Goal: Task Accomplishment & Management: Use online tool/utility

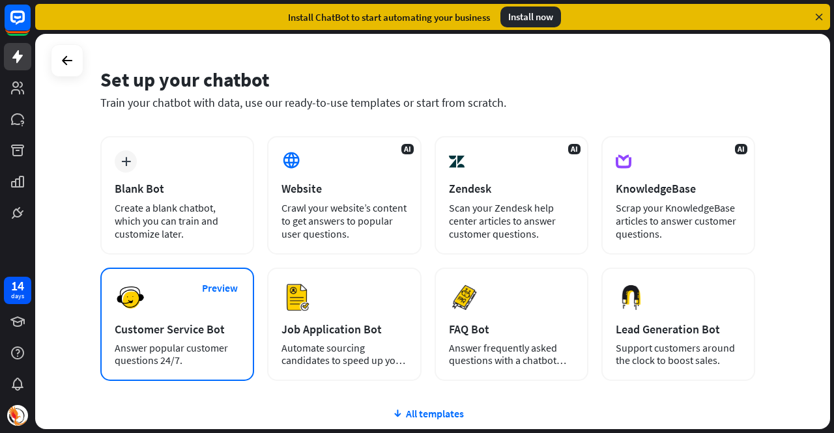
scroll to position [65, 0]
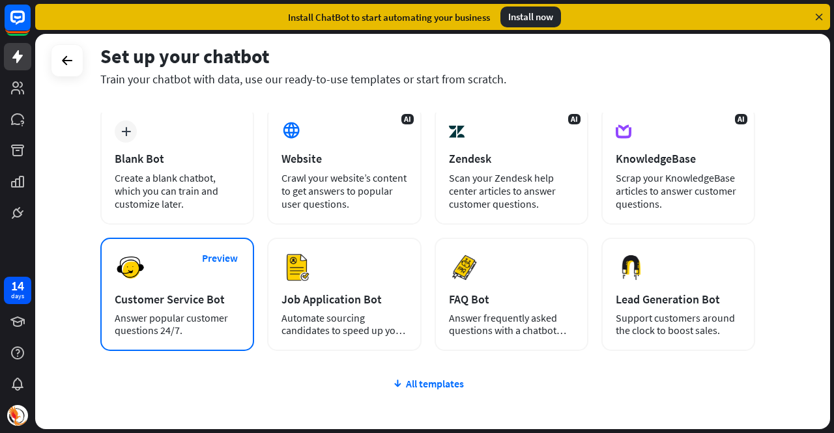
click at [185, 278] on div "Preview Customer Service Bot Answer popular customer questions 24/7." at bounding box center [177, 294] width 154 height 113
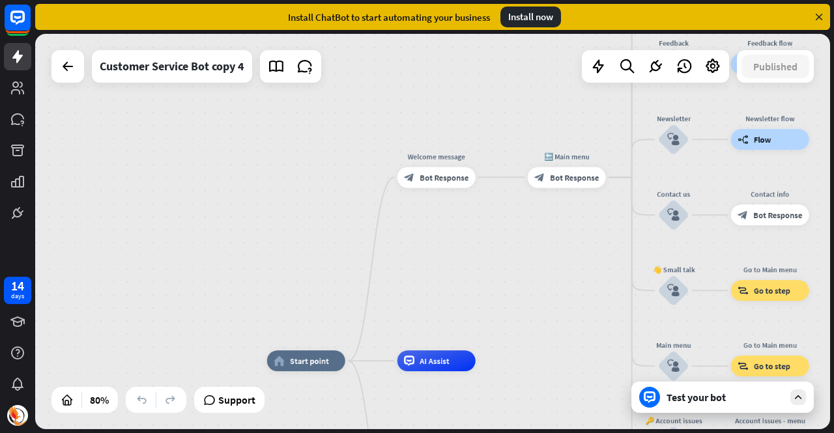
drag, startPoint x: 465, startPoint y: 130, endPoint x: 442, endPoint y: 250, distance: 121.5
click at [442, 250] on div "home_2 Start point Welcome message block_bot_response Bot Response 🔙 Main menu …" at bounding box center [432, 232] width 795 height 396
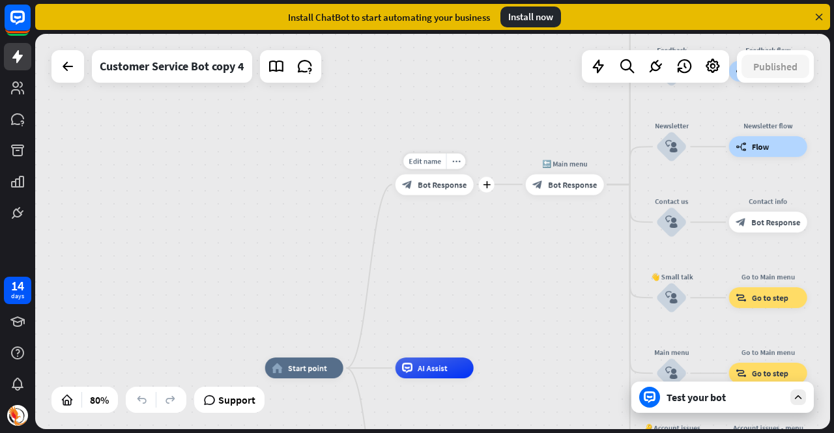
click at [435, 188] on span "Bot Response" at bounding box center [442, 184] width 49 height 10
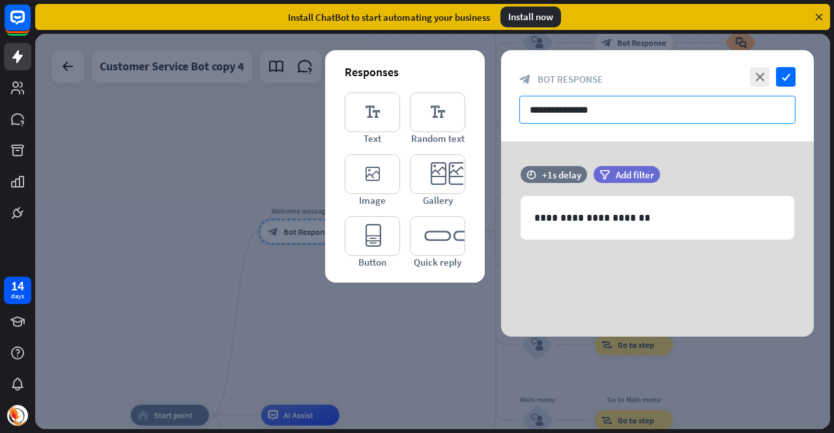
click at [576, 113] on input "**********" at bounding box center [657, 110] width 276 height 28
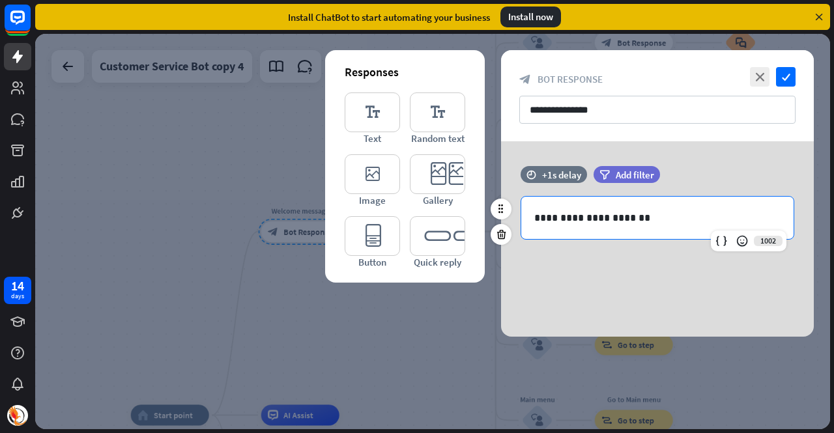
click at [570, 223] on p "**********" at bounding box center [657, 218] width 247 height 16
click at [654, 217] on p "**********" at bounding box center [657, 218] width 247 height 16
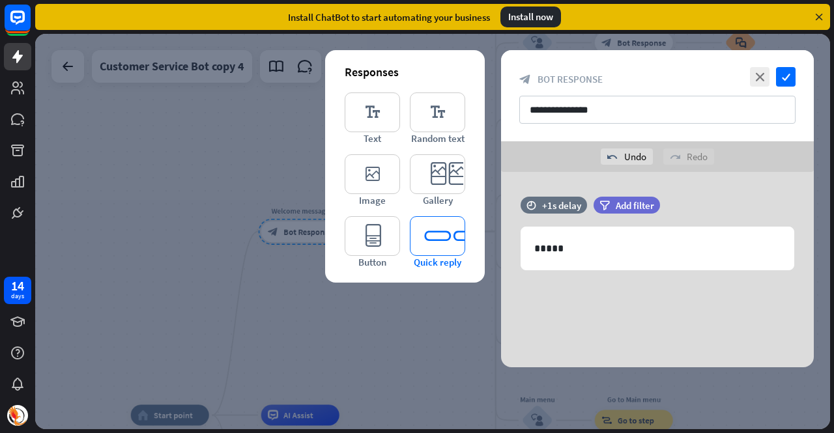
click at [450, 244] on icon "editor_quick_replies" at bounding box center [437, 236] width 55 height 40
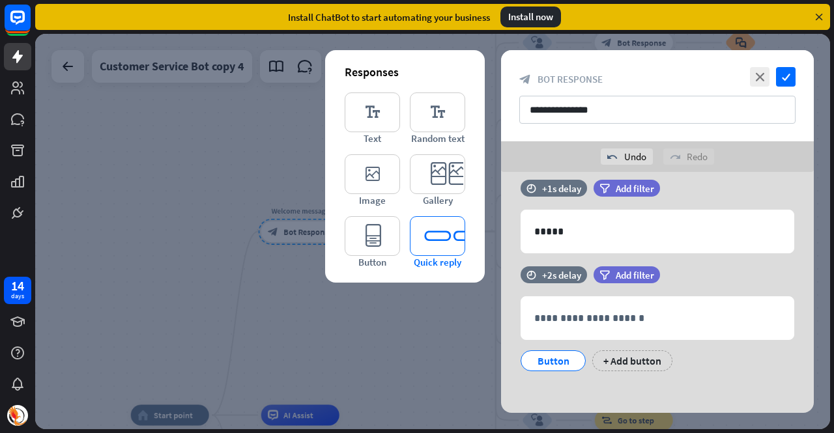
scroll to position [20, 0]
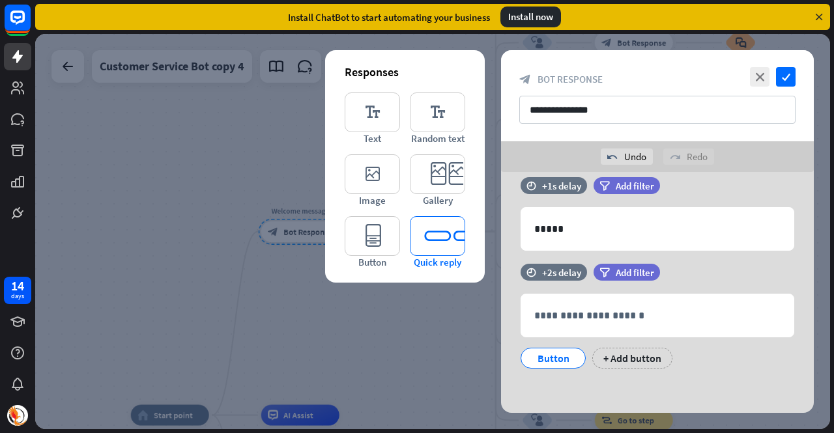
click at [437, 246] on icon "editor_quick_replies" at bounding box center [437, 236] width 55 height 40
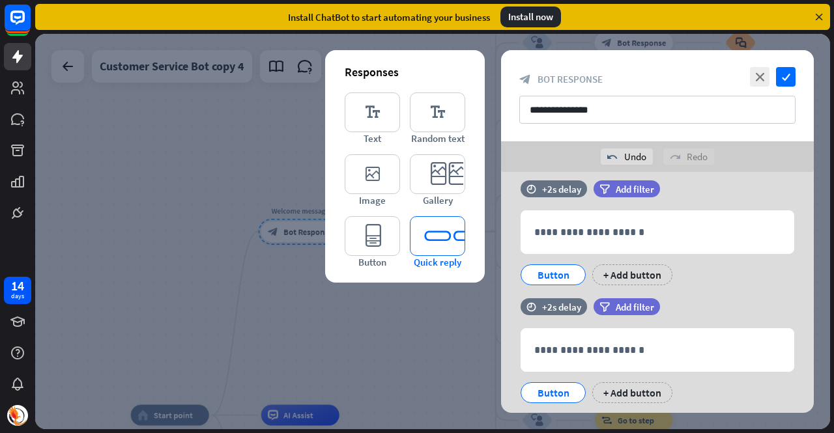
scroll to position [137, 0]
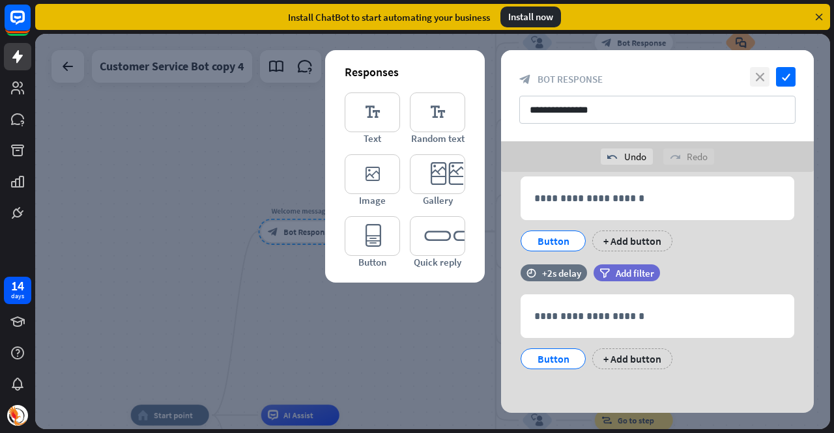
click at [761, 76] on icon "close" at bounding box center [760, 77] width 20 height 20
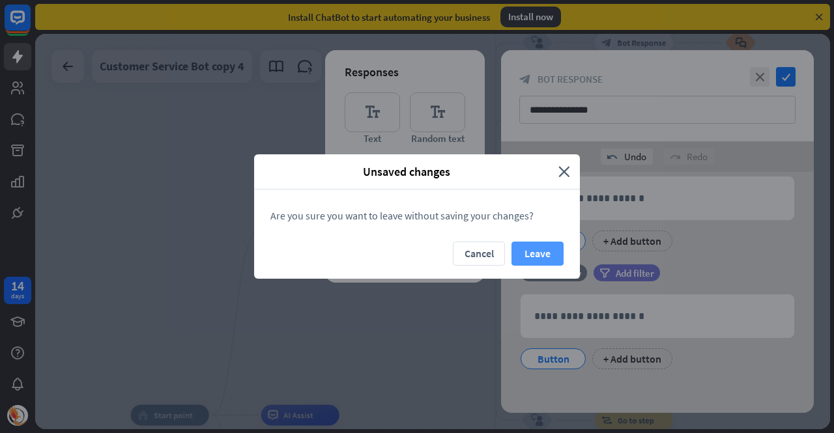
click at [538, 255] on button "Leave" at bounding box center [538, 254] width 52 height 24
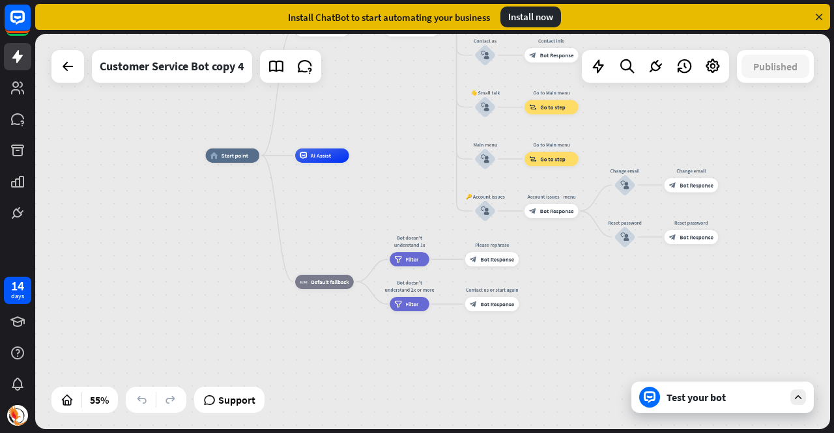
drag, startPoint x: 391, startPoint y: 326, endPoint x: 428, endPoint y: 141, distance: 189.3
click at [428, 141] on div "home_2 Start point Welcome message block_bot_response Bot Response 🔙 Main menu …" at bounding box center [432, 232] width 795 height 396
click at [328, 285] on div "block_fallback Default fallback" at bounding box center [324, 281] width 59 height 14
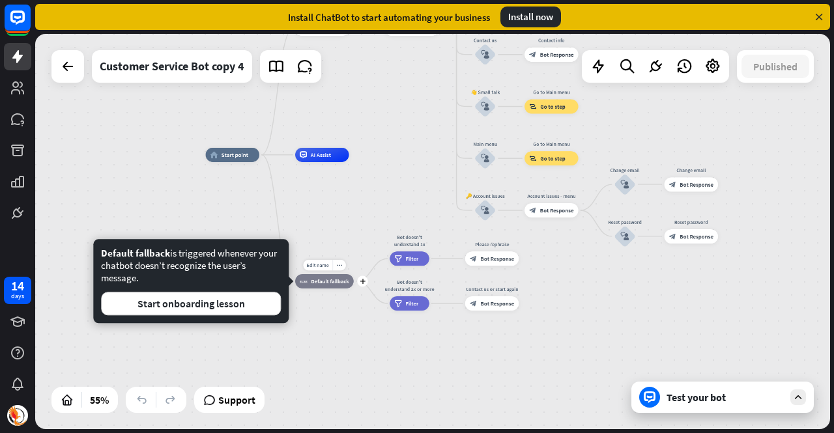
click at [328, 285] on div "block_fallback Default fallback" at bounding box center [324, 281] width 59 height 14
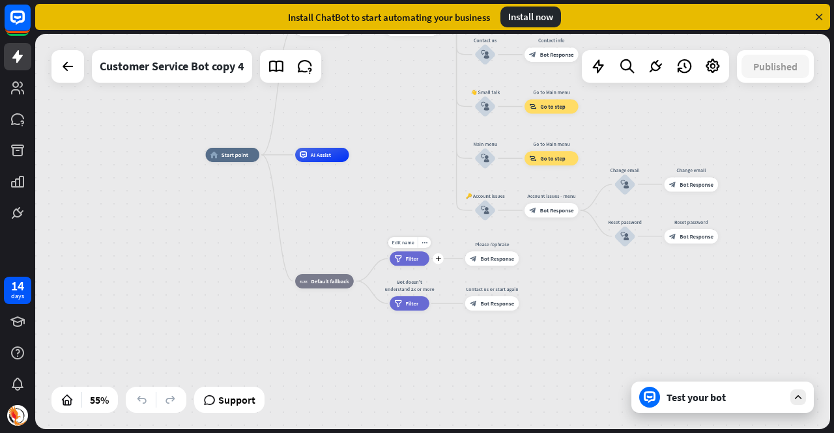
click at [418, 261] on div "filter Filter" at bounding box center [410, 259] width 40 height 14
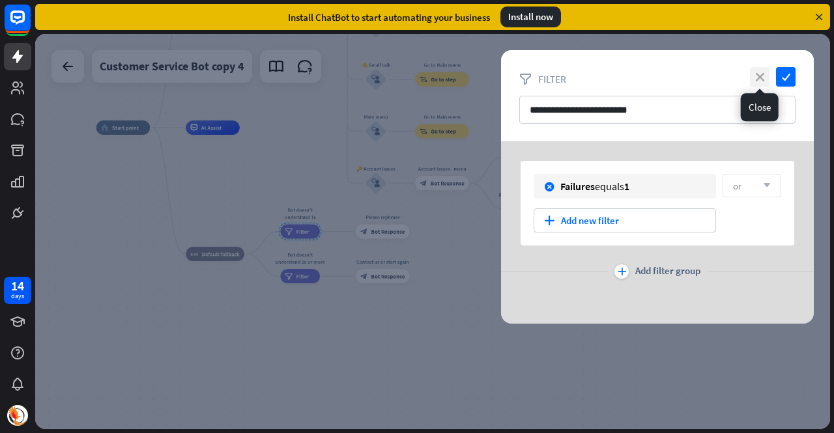
click at [762, 74] on icon "close" at bounding box center [760, 77] width 20 height 20
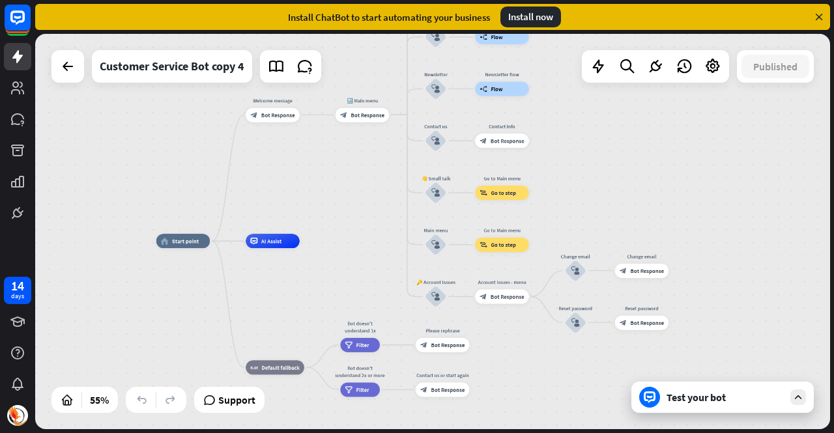
drag, startPoint x: 494, startPoint y: 96, endPoint x: 556, endPoint y: 214, distance: 133.2
click at [556, 214] on div "home_2 Start point Welcome message block_bot_response Bot Response 🔙 Main menu …" at bounding box center [432, 232] width 795 height 396
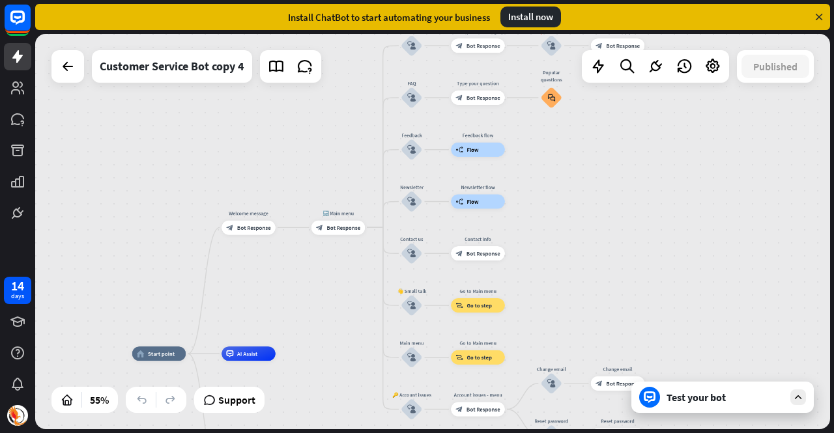
drag, startPoint x: 558, startPoint y: 140, endPoint x: 532, endPoint y: 248, distance: 111.3
click at [532, 248] on div "home_2 Start point Welcome message block_bot_response Bot Response 🔙 Main menu …" at bounding box center [432, 232] width 795 height 396
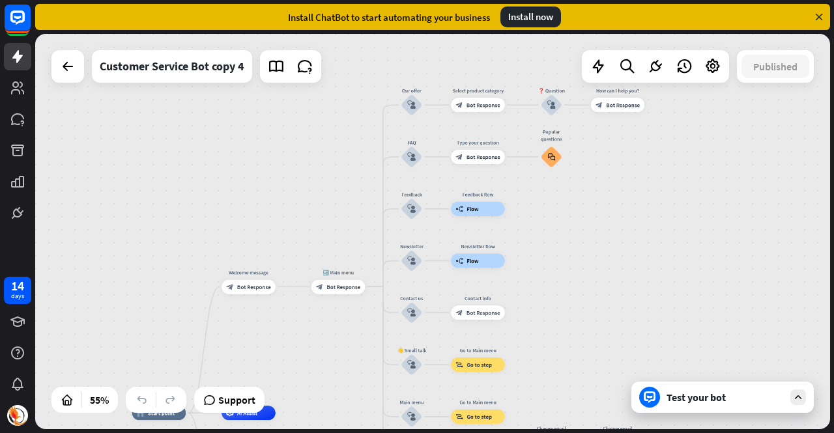
drag, startPoint x: 542, startPoint y: 171, endPoint x: 533, endPoint y: 264, distance: 93.6
click at [533, 264] on div "home_2 Start point Welcome message block_bot_response Bot Response 🔙 Main menu …" at bounding box center [432, 232] width 795 height 396
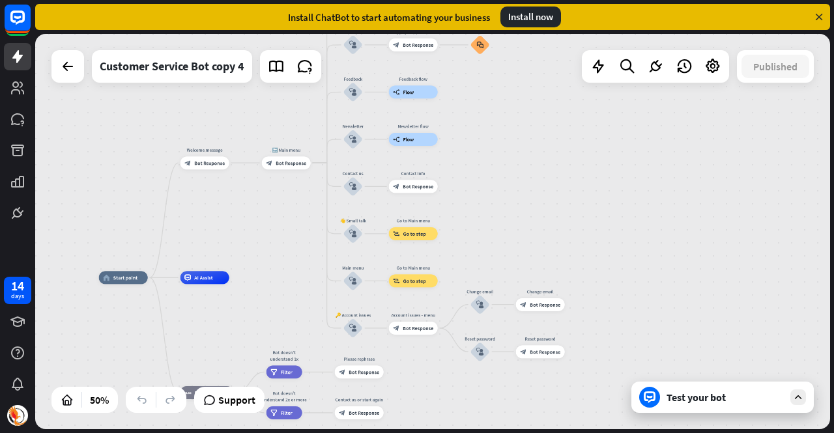
drag, startPoint x: 567, startPoint y: 295, endPoint x: 502, endPoint y: 124, distance: 182.1
click at [502, 124] on div "home_2 Start point Welcome message block_bot_response Bot Response 🔙 Main menu …" at bounding box center [432, 232] width 795 height 396
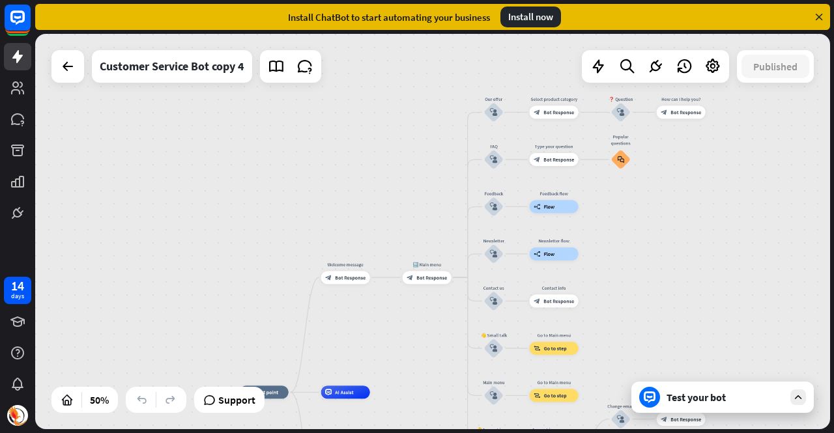
drag, startPoint x: 632, startPoint y: 244, endPoint x: 663, endPoint y: 273, distance: 42.9
click at [663, 273] on div "home_2 Start point Welcome message block_bot_response Bot Response 🔙 Main menu …" at bounding box center [432, 232] width 795 height 396
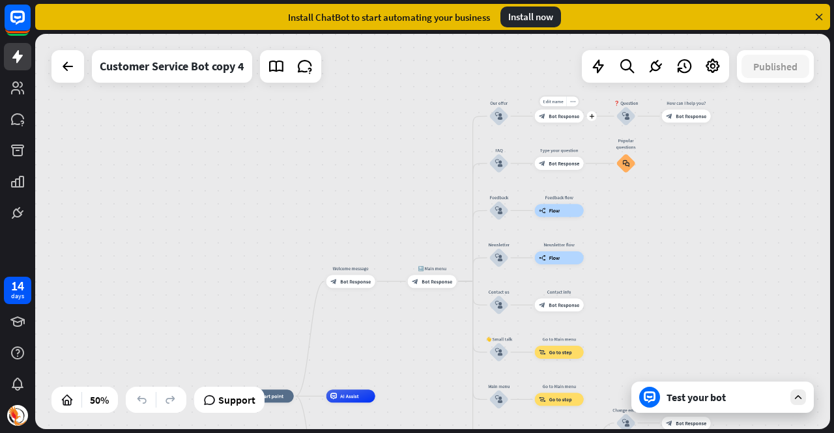
click at [555, 118] on span "Bot Response" at bounding box center [564, 116] width 31 height 7
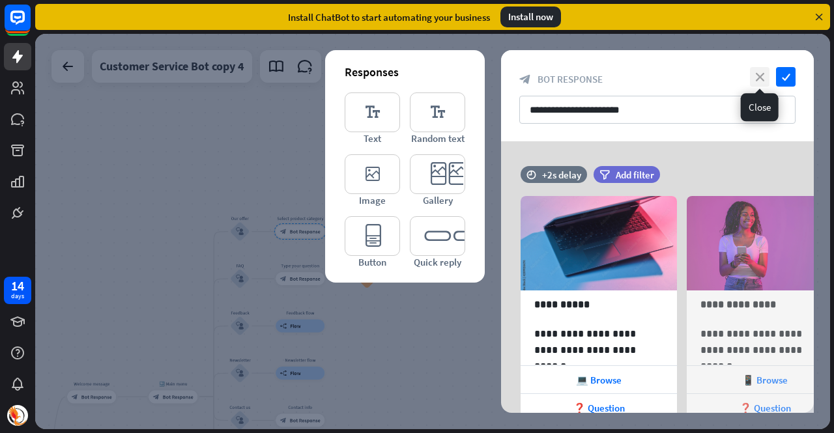
click at [762, 78] on icon "close" at bounding box center [760, 77] width 20 height 20
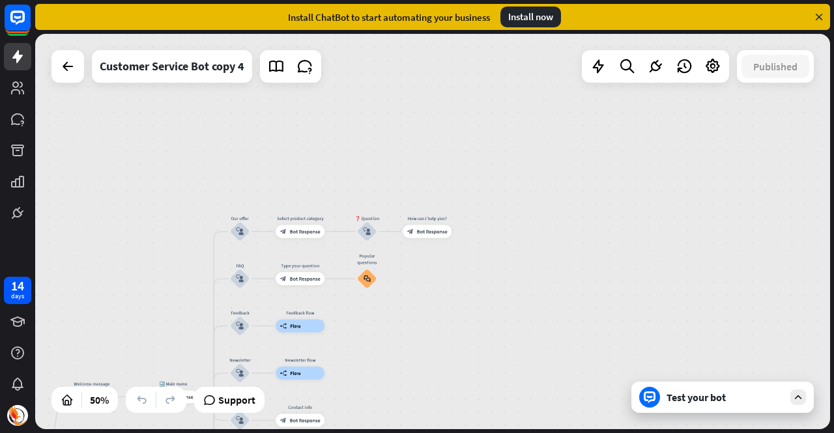
click at [80, 54] on div at bounding box center [67, 66] width 33 height 33
click at [74, 68] on icon at bounding box center [68, 67] width 16 height 16
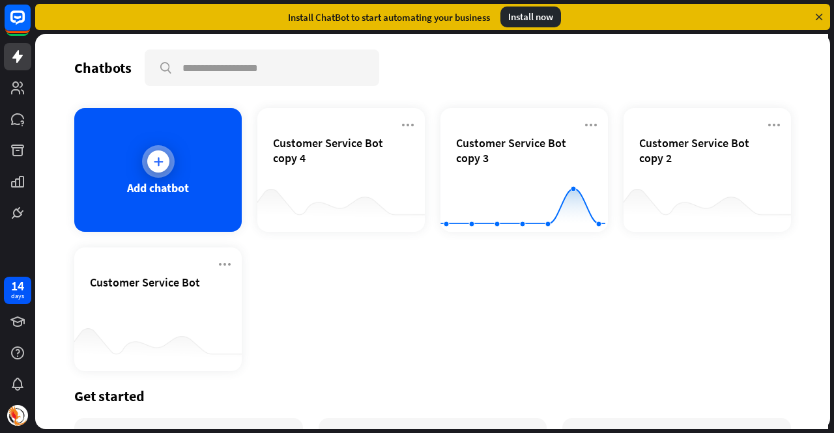
click at [166, 152] on div at bounding box center [158, 161] width 33 height 33
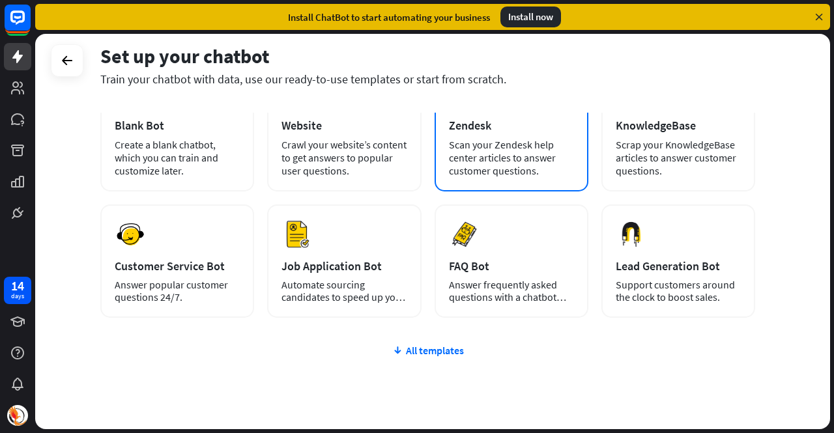
scroll to position [130, 0]
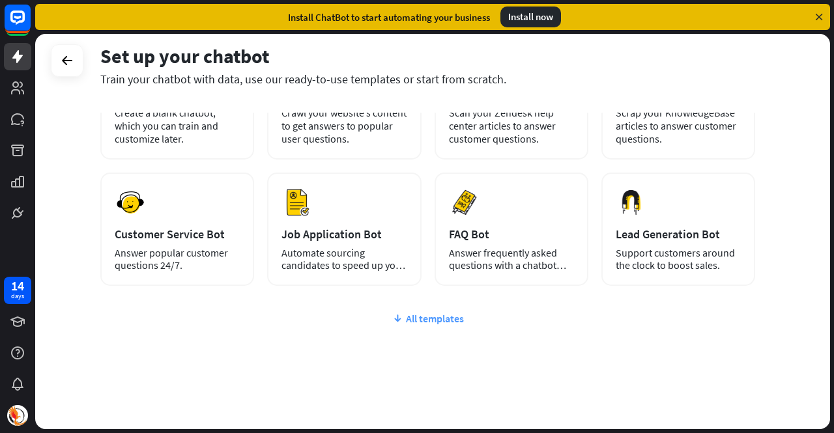
click at [442, 323] on div "All templates" at bounding box center [427, 318] width 655 height 13
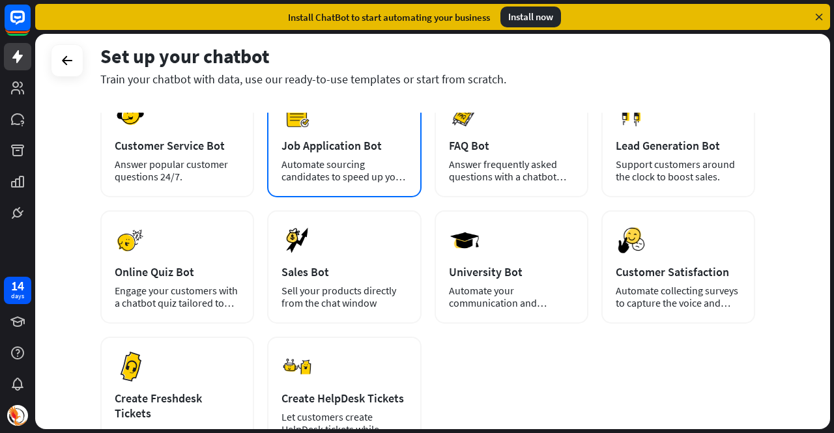
scroll to position [331, 0]
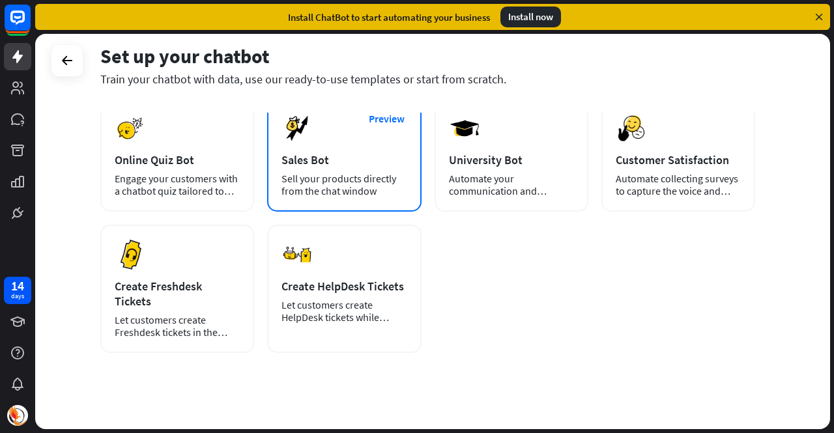
click at [338, 171] on div "Preview Sales Bot Sell your products directly from the chat window" at bounding box center [344, 154] width 154 height 113
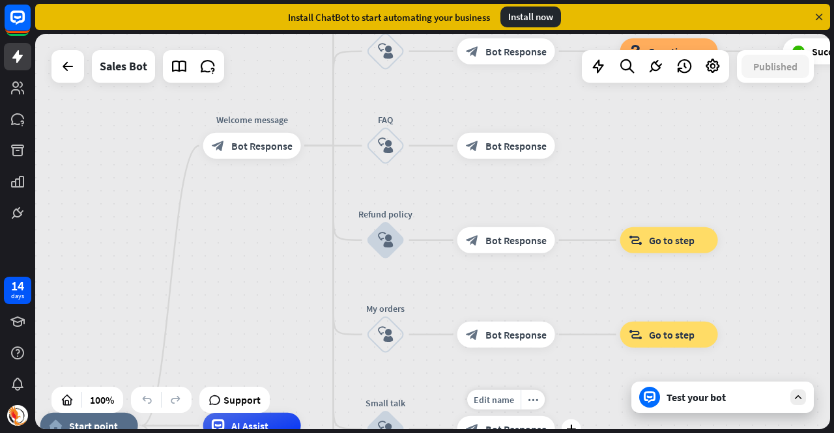
drag, startPoint x: 721, startPoint y: 190, endPoint x: 514, endPoint y: 444, distance: 327.9
click at [514, 433] on html "14 days close Product Help First steps Get started with ChatBot Help Center Fol…" at bounding box center [417, 216] width 834 height 433
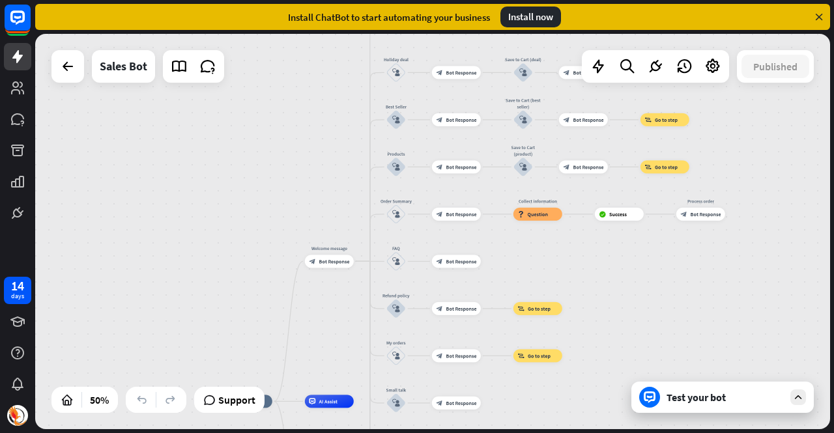
drag, startPoint x: 670, startPoint y: 312, endPoint x: 630, endPoint y: 414, distance: 110.0
click at [630, 414] on div "home_2 Start point Welcome message block_bot_response Bot Response Main menu bl…" at bounding box center [432, 232] width 795 height 396
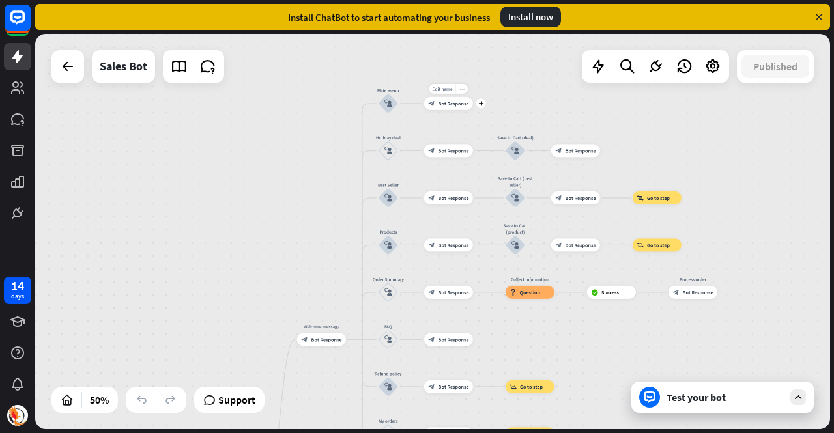
click at [463, 110] on div "Edit name more_horiz plus block_bot_response Bot Response" at bounding box center [448, 103] width 49 height 13
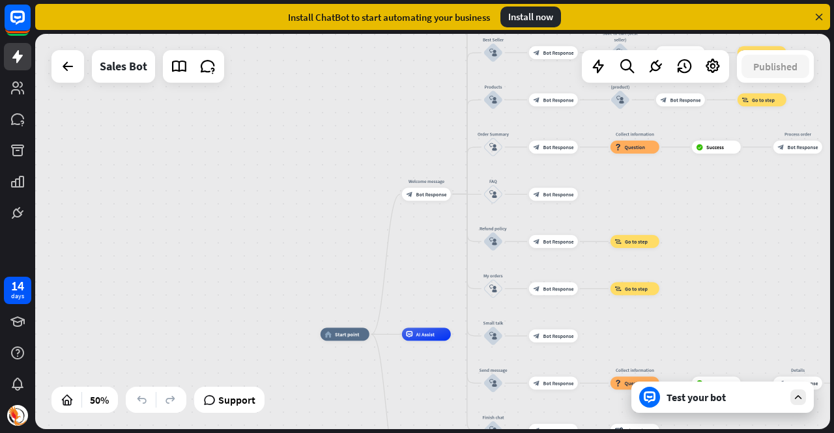
drag, startPoint x: 278, startPoint y: 289, endPoint x: 383, endPoint y: 144, distance: 179.2
click at [383, 144] on div "home_2 Start point Welcome message block_bot_response Bot Response Main menu bl…" at bounding box center [432, 232] width 795 height 396
click at [71, 72] on icon at bounding box center [68, 67] width 16 height 16
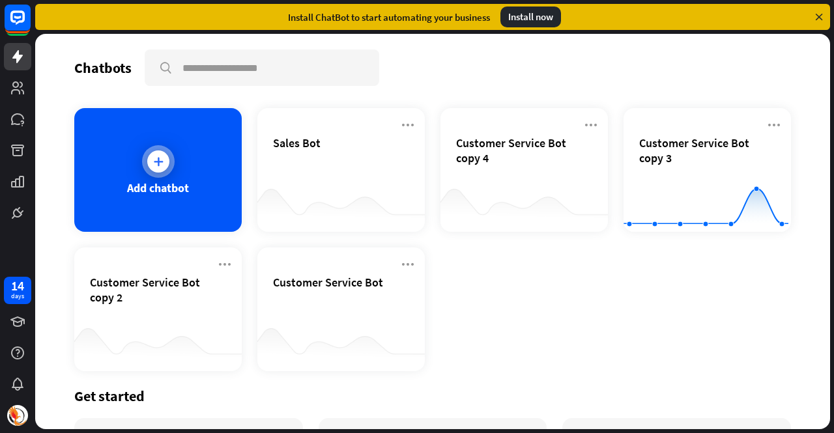
click at [162, 173] on div at bounding box center [158, 161] width 33 height 33
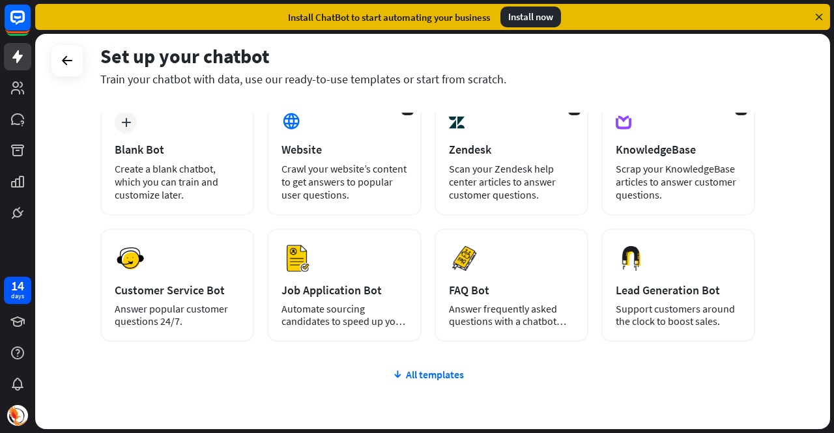
scroll to position [143, 0]
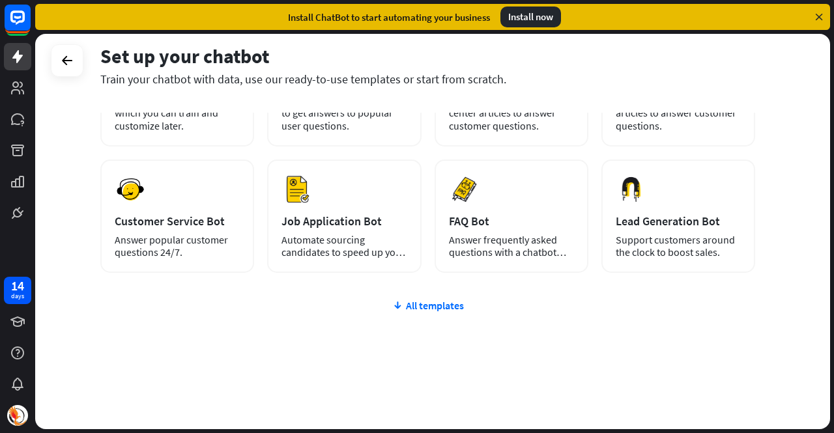
click at [427, 296] on div "plus Blank Bot Create a blank chatbot, which you can train and customize later.…" at bounding box center [427, 228] width 655 height 401
click at [432, 306] on div "All templates" at bounding box center [427, 305] width 655 height 13
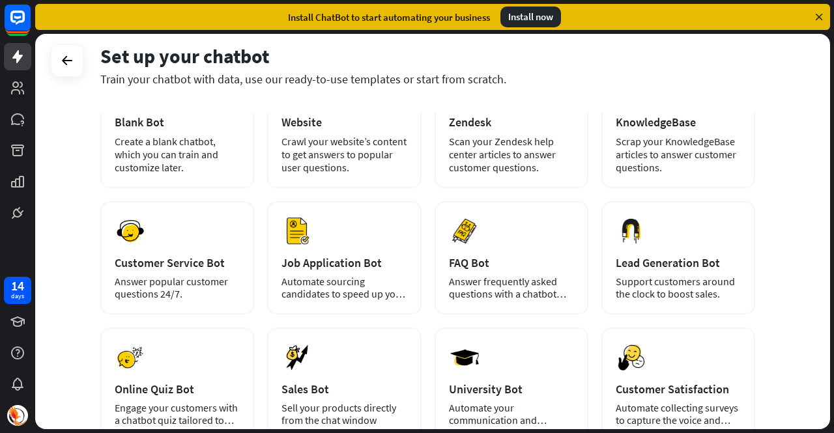
scroll to position [0, 0]
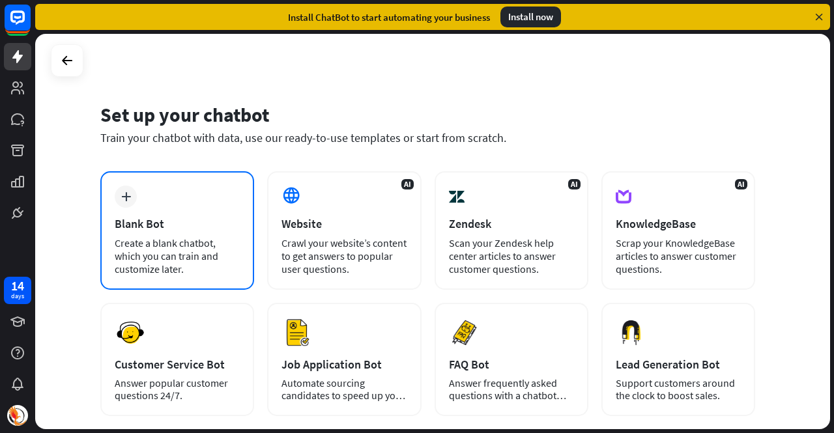
click at [166, 235] on div "plus Blank Bot Create a blank chatbot, which you can train and customize later." at bounding box center [177, 230] width 154 height 119
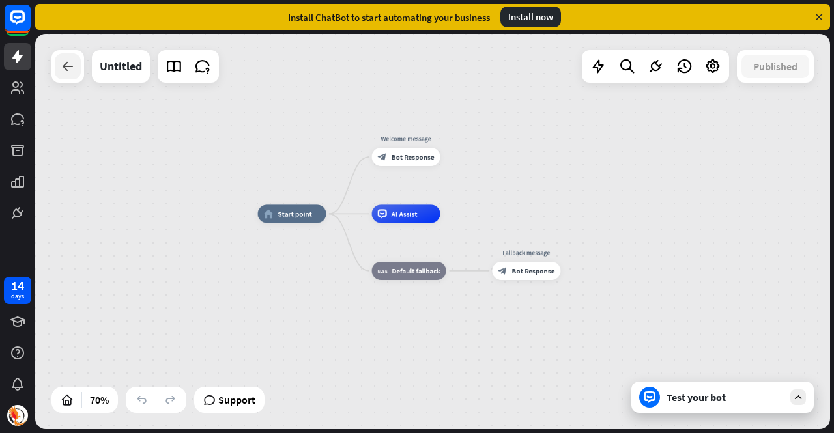
click at [65, 68] on icon at bounding box center [68, 67] width 16 height 16
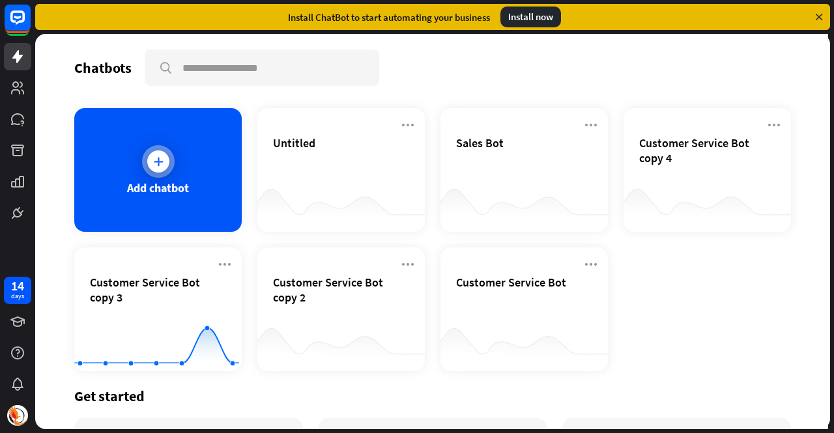
click at [227, 166] on div "Add chatbot" at bounding box center [157, 170] width 167 height 124
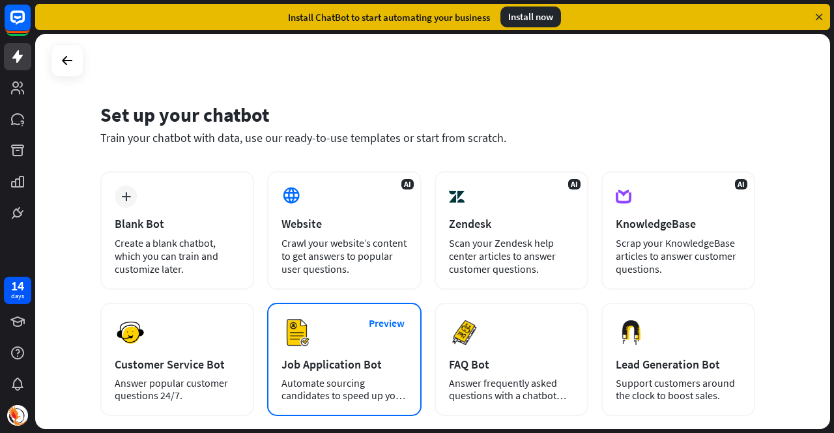
click at [341, 389] on div "Automate sourcing candidates to speed up your hiring process." at bounding box center [344, 389] width 125 height 25
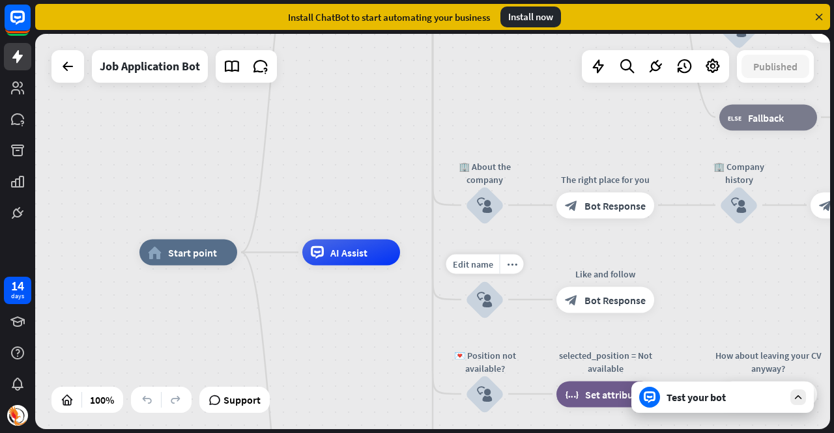
drag, startPoint x: 596, startPoint y: 229, endPoint x: 362, endPoint y: 283, distance: 239.6
click at [362, 283] on div "home_2 Start point Welcome message block_bot_response Bot Response ✨ Main menu …" at bounding box center [432, 232] width 795 height 396
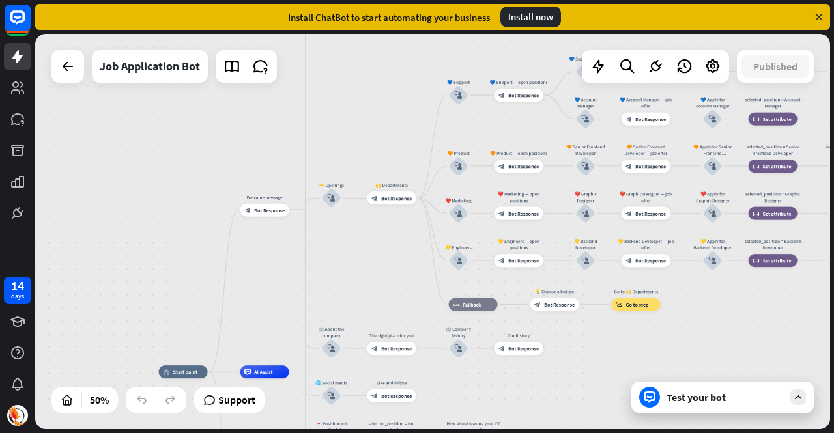
drag, startPoint x: 381, startPoint y: 216, endPoint x: 375, endPoint y: 267, distance: 51.8
click at [375, 267] on div "home_2 Start point Welcome message block_bot_response Bot Response ✨ Main menu …" at bounding box center [432, 232] width 795 height 396
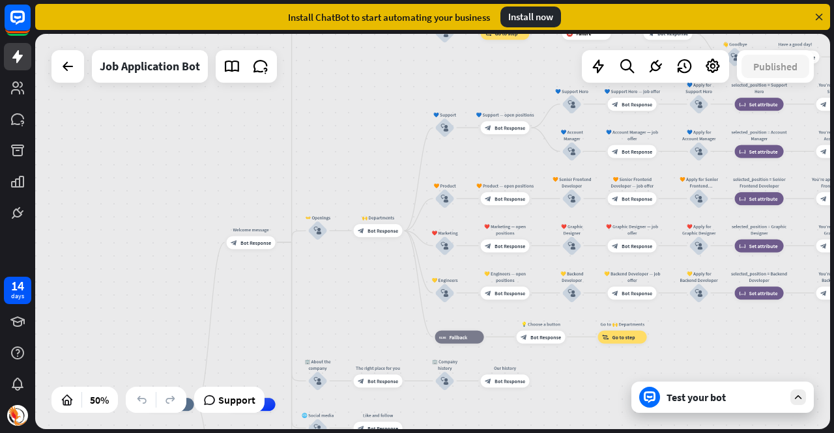
drag, startPoint x: 373, startPoint y: 257, endPoint x: 359, endPoint y: 290, distance: 35.3
click at [359, 290] on div "home_2 Start point Welcome message block_bot_response Bot Response ✨ Main menu …" at bounding box center [432, 232] width 795 height 396
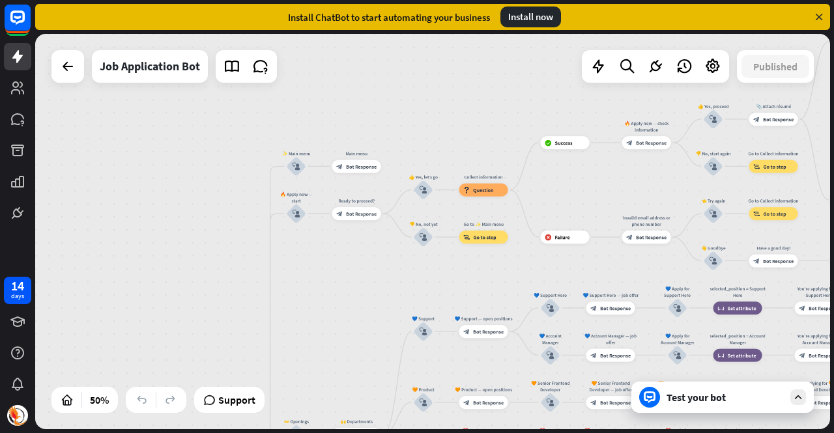
drag, startPoint x: 360, startPoint y: 139, endPoint x: 338, endPoint y: 343, distance: 205.1
click at [338, 343] on div "home_2 Start point Welcome message block_bot_response Bot Response ✨ Main menu …" at bounding box center [432, 232] width 795 height 396
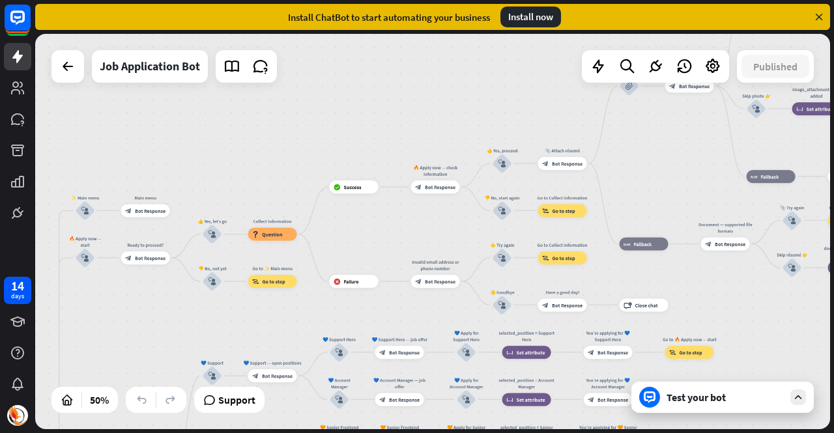
drag, startPoint x: 602, startPoint y: 209, endPoint x: 388, endPoint y: 253, distance: 218.3
click at [390, 253] on div "home_2 Start point Welcome message block_bot_response Bot Response ✨ Main menu …" at bounding box center [432, 232] width 795 height 396
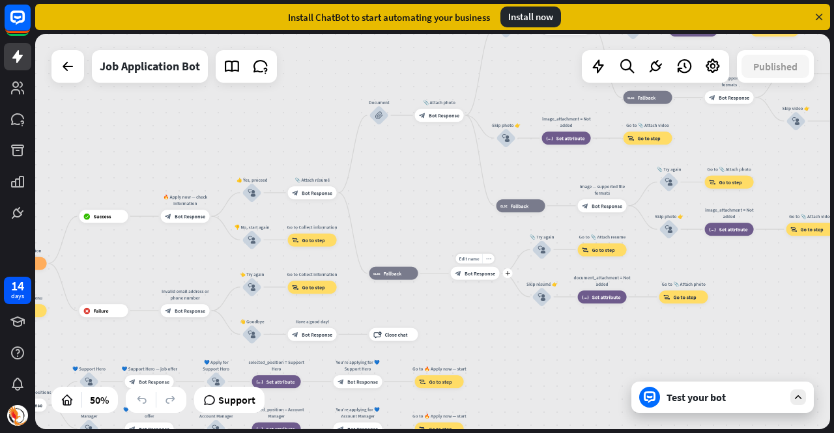
drag, startPoint x: 708, startPoint y: 273, endPoint x: 493, endPoint y: 287, distance: 215.5
click at [532, 287] on div "Edit name more_horiz Skip résumé 👉 block_user_input" at bounding box center [542, 297] width 20 height 20
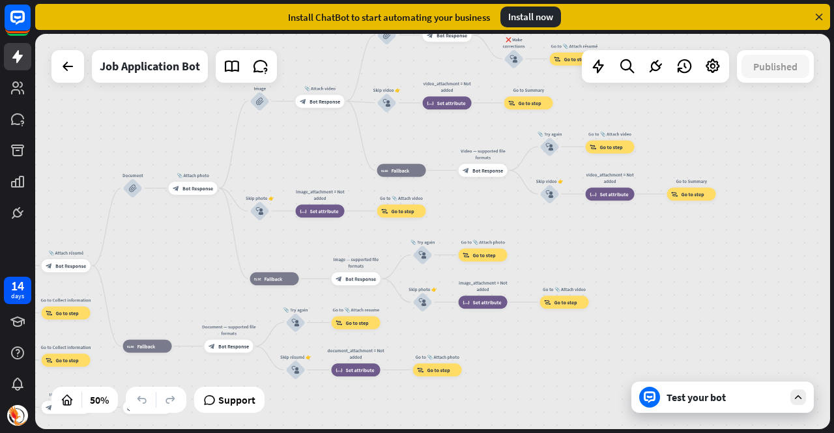
drag, startPoint x: 753, startPoint y: 265, endPoint x: 533, endPoint y: 338, distance: 232.0
click at [533, 338] on div "home_2 Start point Welcome message block_bot_response Bot Response ✨ Main menu …" at bounding box center [432, 232] width 795 height 396
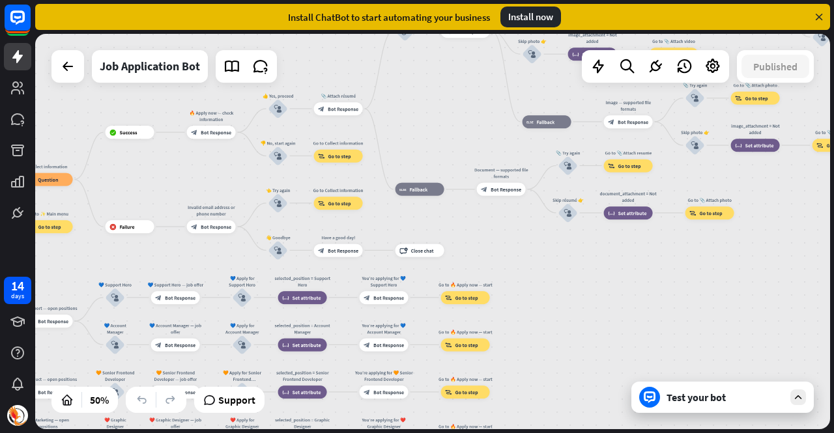
drag, startPoint x: 558, startPoint y: 356, endPoint x: 830, endPoint y: 199, distance: 314.4
click at [830, 199] on div "home_2 Start point Welcome message block_bot_response Bot Response ✨ Main menu …" at bounding box center [434, 233] width 799 height 399
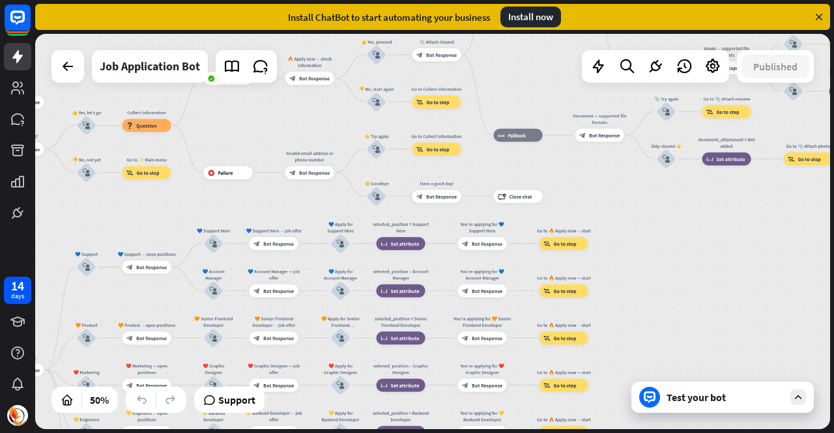
drag, startPoint x: 519, startPoint y: 266, endPoint x: 617, endPoint y: 212, distance: 112.3
click at [617, 212] on div "home_2 Start point Welcome message block_bot_response Bot Response ✨ Main menu …" at bounding box center [432, 232] width 795 height 396
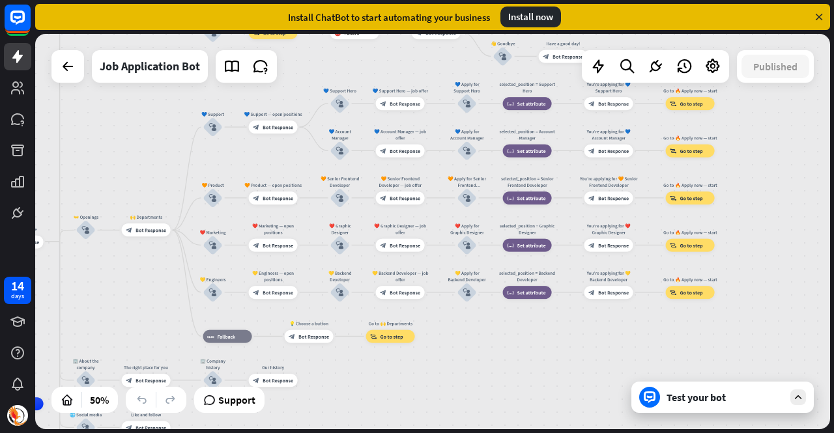
drag, startPoint x: 709, startPoint y: 231, endPoint x: 781, endPoint y: 136, distance: 119.1
click at [781, 136] on div "home_2 Start point Welcome message block_bot_response Bot Response ✨ Main menu …" at bounding box center [432, 232] width 795 height 396
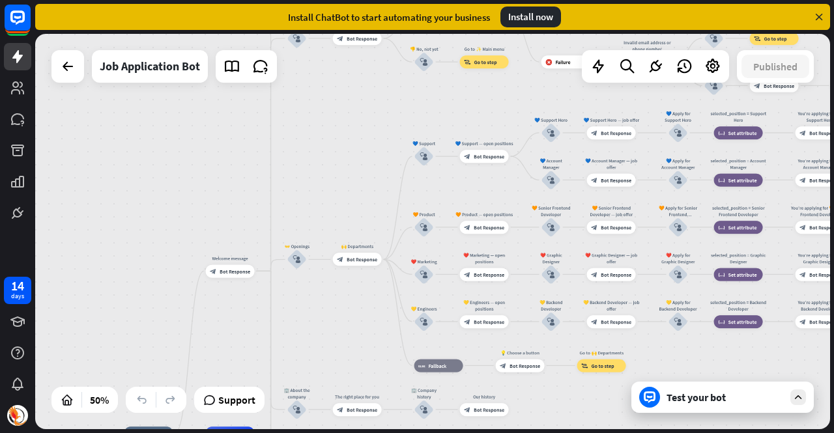
drag, startPoint x: 454, startPoint y: 370, endPoint x: 646, endPoint y: 386, distance: 193.6
click at [646, 386] on div "home_2 Start point Welcome message block_bot_response Bot Response ✨ Main menu …" at bounding box center [432, 232] width 795 height 396
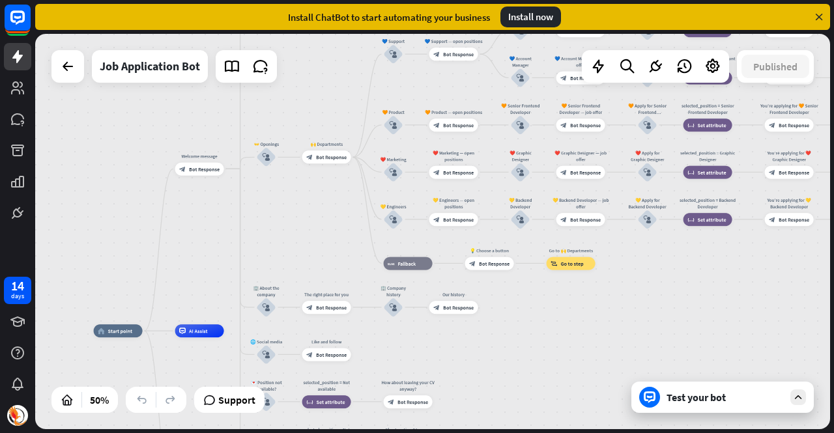
drag, startPoint x: 607, startPoint y: 390, endPoint x: 576, endPoint y: 287, distance: 106.8
click at [576, 287] on div "home_2 Start point Welcome message block_bot_response Bot Response ✨ Main menu …" at bounding box center [432, 232] width 795 height 396
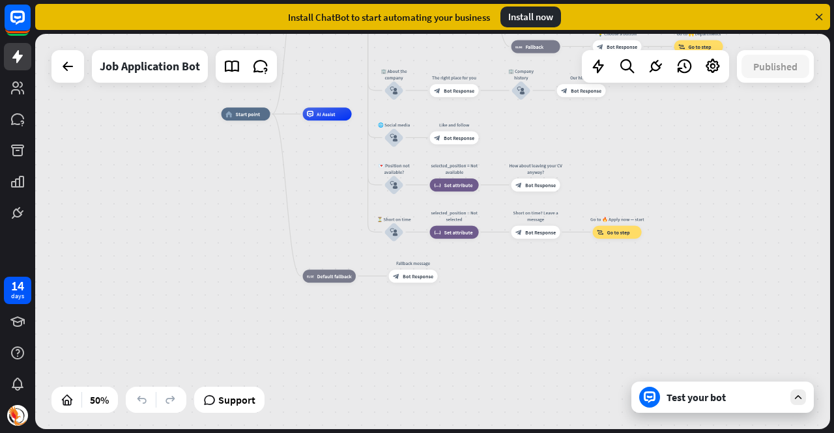
drag, startPoint x: 524, startPoint y: 363, endPoint x: 652, endPoint y: 146, distance: 251.8
click at [652, 146] on div "home_2 Start point Welcome message block_bot_response Bot Response ✨ Main menu …" at bounding box center [432, 232] width 795 height 396
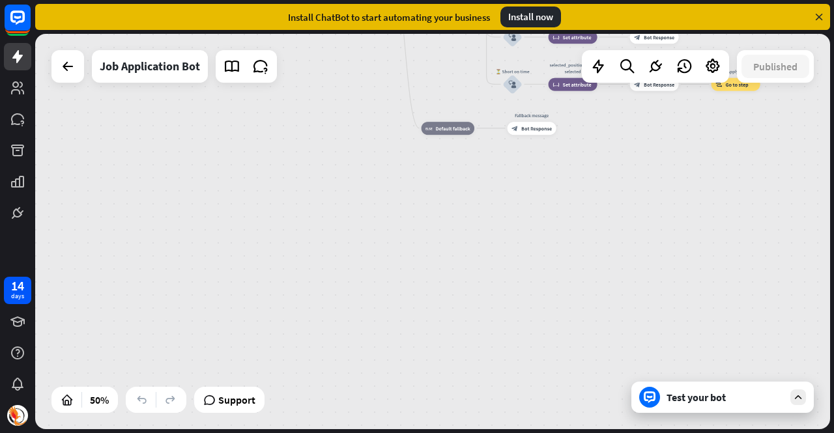
drag, startPoint x: 497, startPoint y: 235, endPoint x: 613, endPoint y: 93, distance: 184.3
click at [613, 93] on div "home_2 Start point Welcome message block_bot_response Bot Response ✨ Main menu …" at bounding box center [539, 65] width 398 height 198
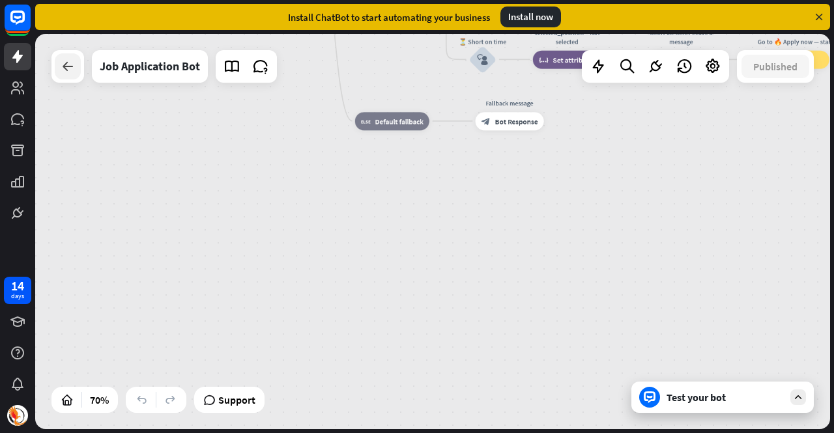
click at [73, 70] on icon at bounding box center [68, 67] width 16 height 16
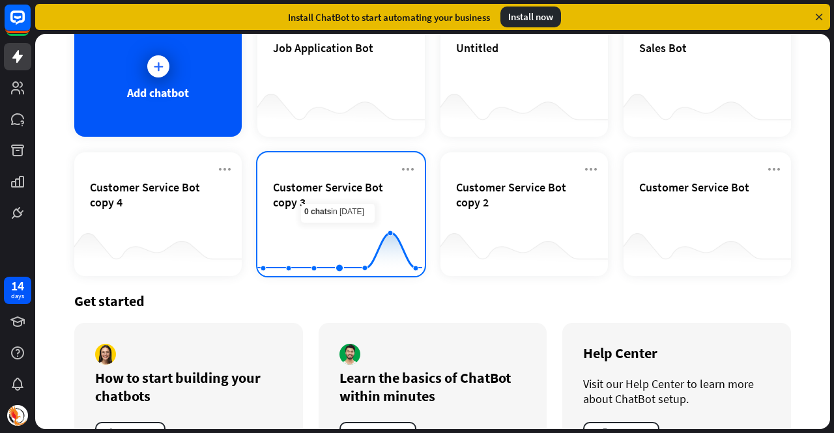
scroll to position [65, 0]
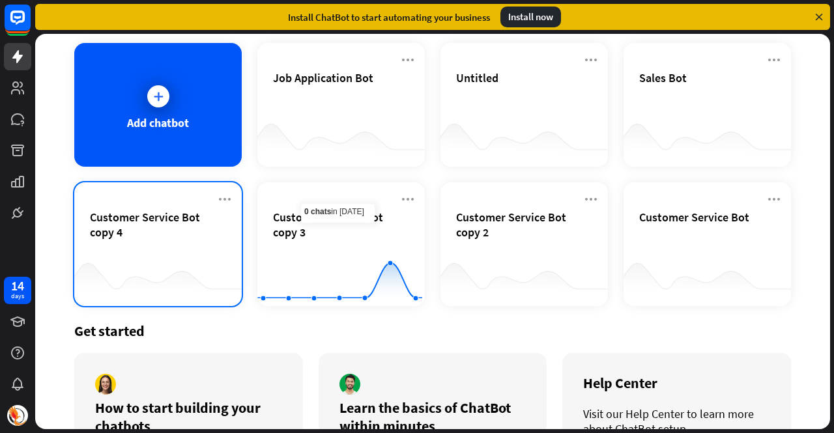
click at [195, 233] on span "Customer Service Bot copy 4" at bounding box center [158, 225] width 136 height 30
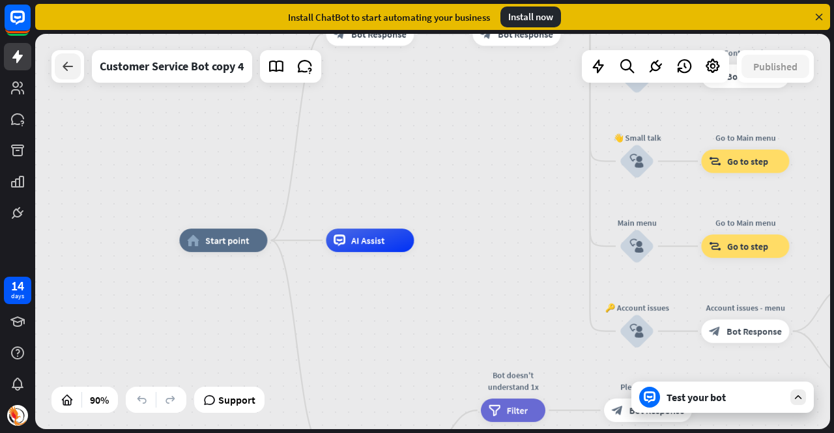
click at [57, 68] on div at bounding box center [68, 66] width 26 height 26
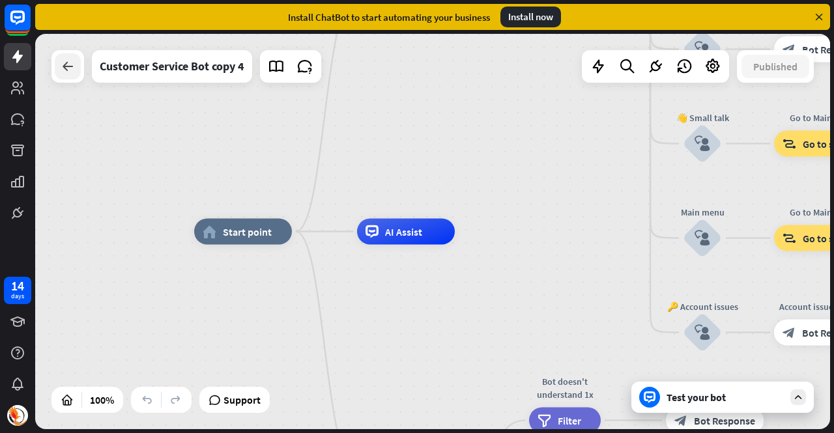
click at [73, 68] on icon at bounding box center [68, 67] width 16 height 16
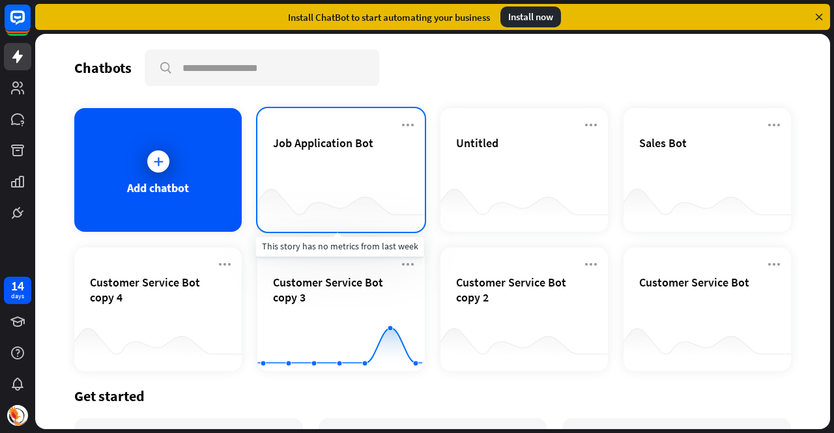
scroll to position [65, 0]
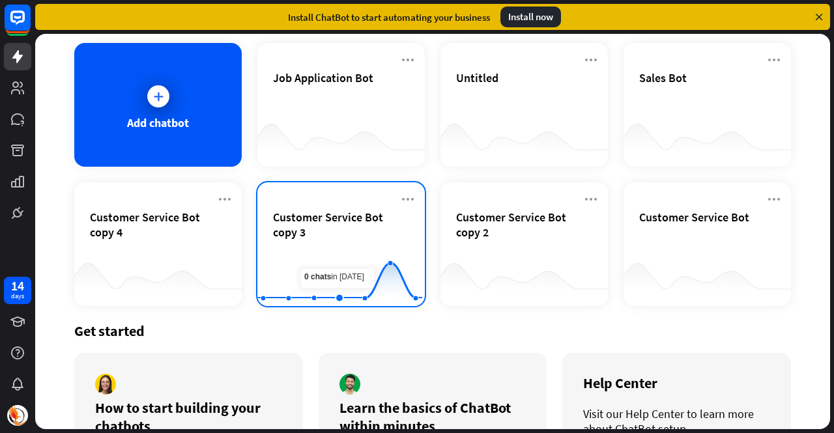
click at [325, 227] on span "Customer Service Bot copy 3" at bounding box center [341, 225] width 136 height 30
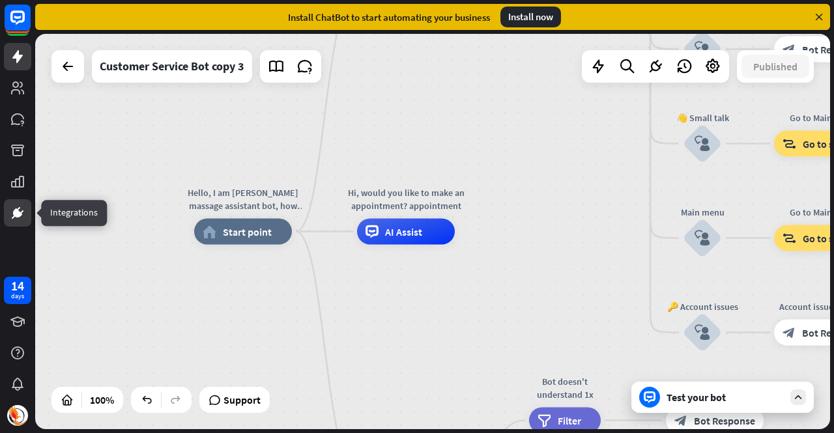
click at [27, 209] on link at bounding box center [17, 212] width 27 height 27
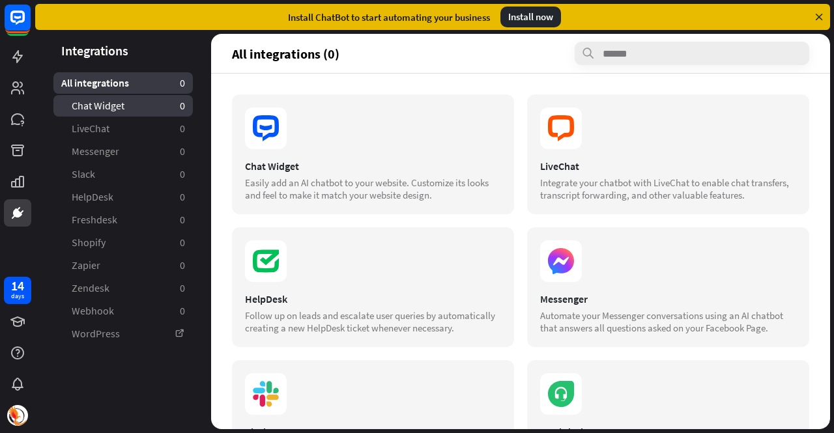
click at [117, 109] on span "Chat Widget" at bounding box center [98, 106] width 53 height 14
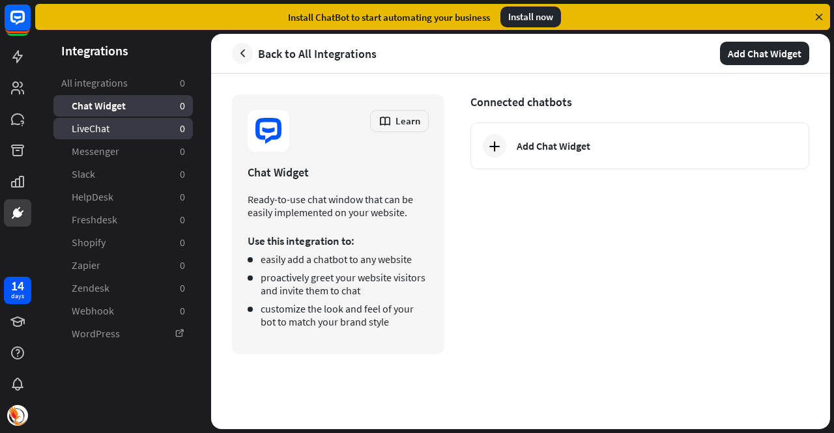
click at [119, 130] on link "LiveChat 0" at bounding box center [122, 129] width 139 height 22
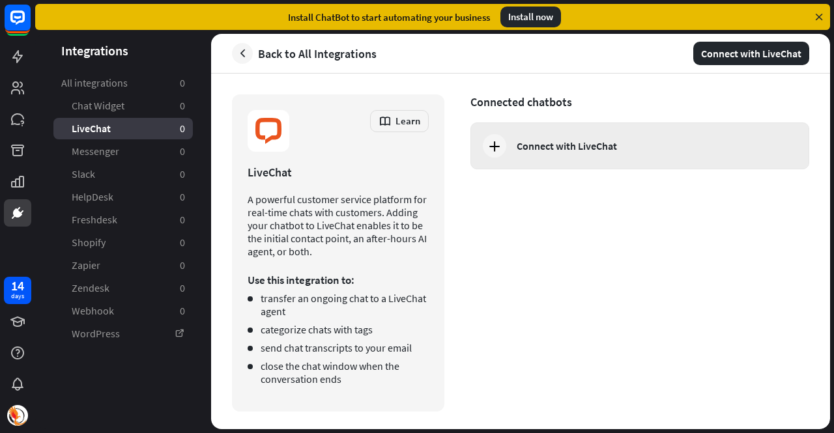
click at [544, 128] on div "Connect with LiveChat" at bounding box center [640, 146] width 339 height 47
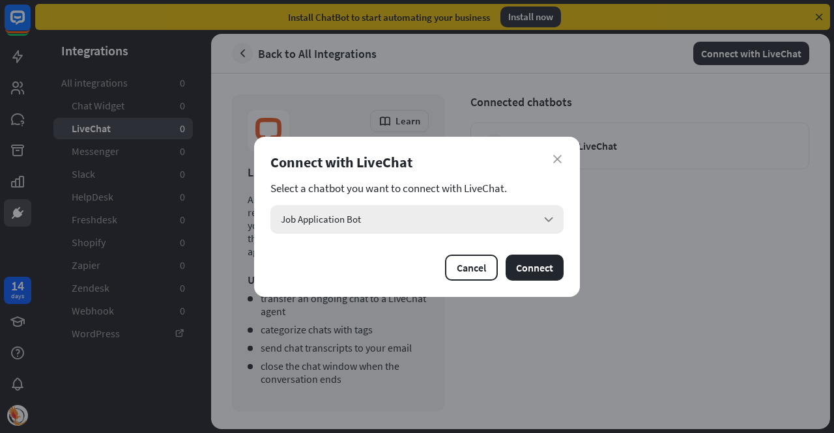
click at [396, 217] on div "Job Application Bot arrow_down" at bounding box center [416, 219] width 293 height 29
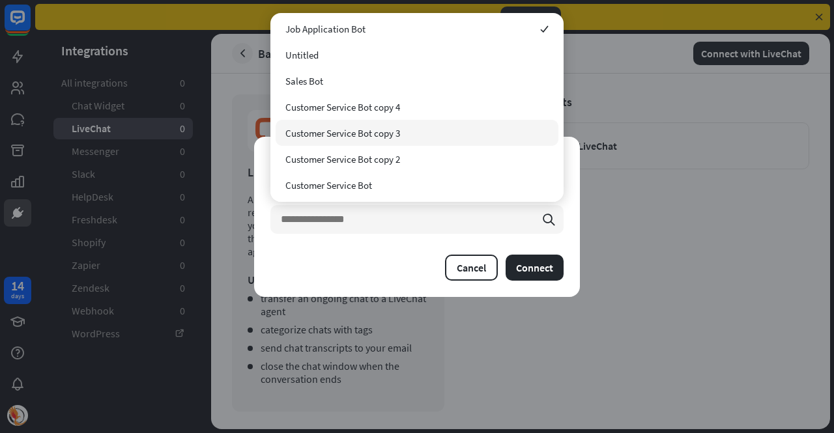
scroll to position [4, 0]
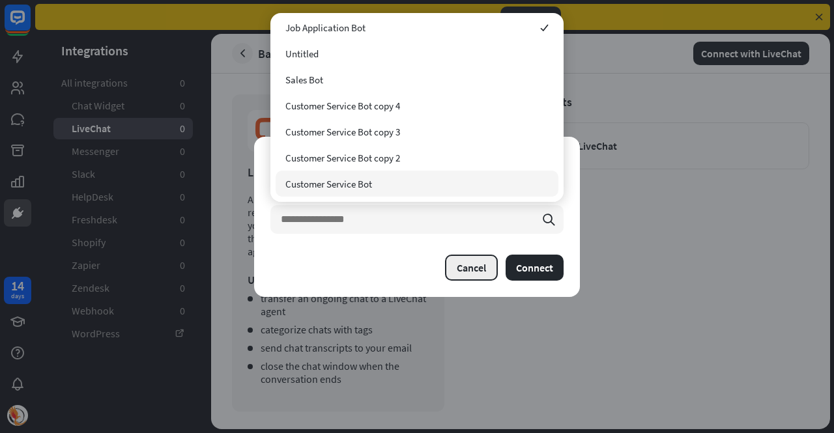
click at [478, 269] on button "Cancel" at bounding box center [471, 268] width 53 height 26
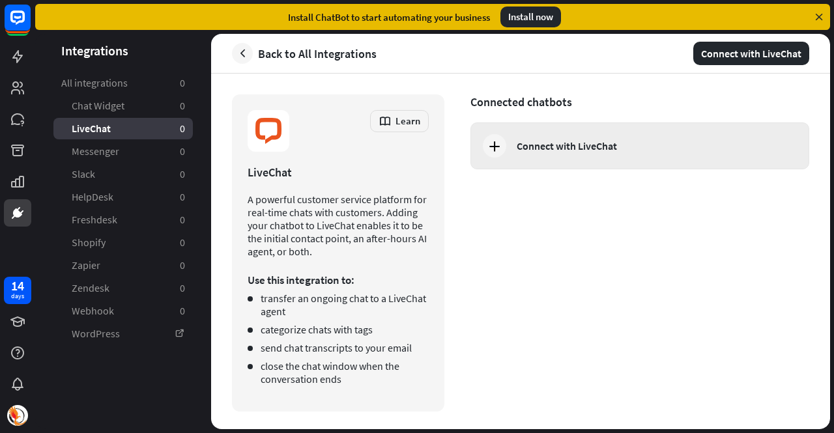
click at [541, 148] on div "Connect with LiveChat" at bounding box center [567, 145] width 100 height 13
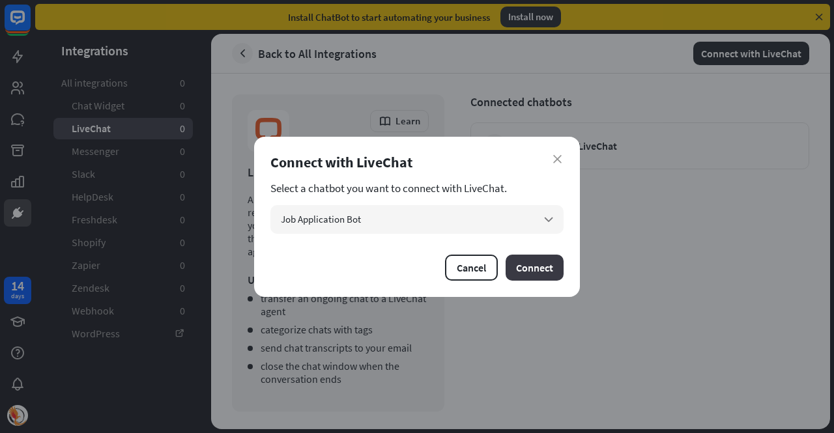
click at [523, 270] on button "Connect" at bounding box center [535, 268] width 58 height 26
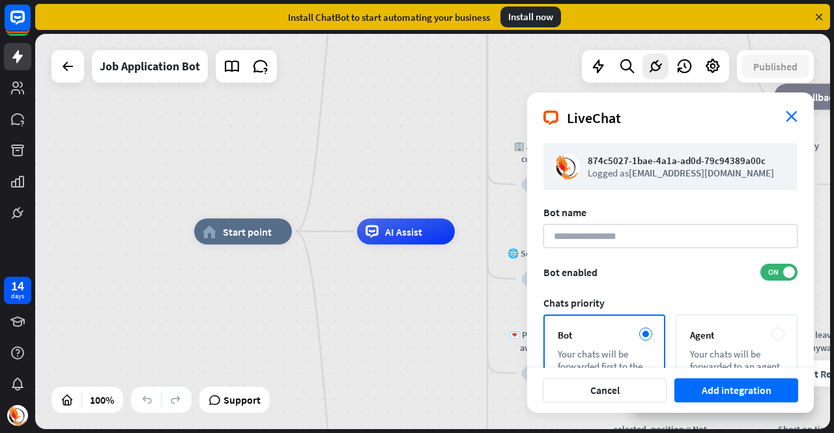
click at [791, 117] on icon "close" at bounding box center [792, 116] width 12 height 11
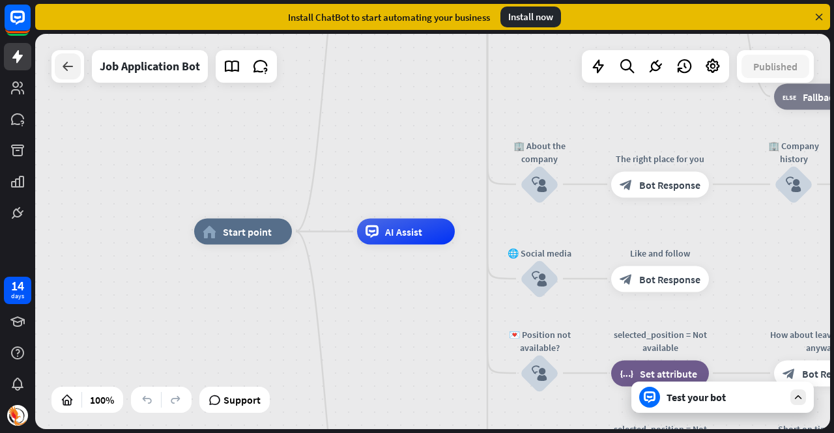
click at [57, 66] on div at bounding box center [68, 66] width 26 height 26
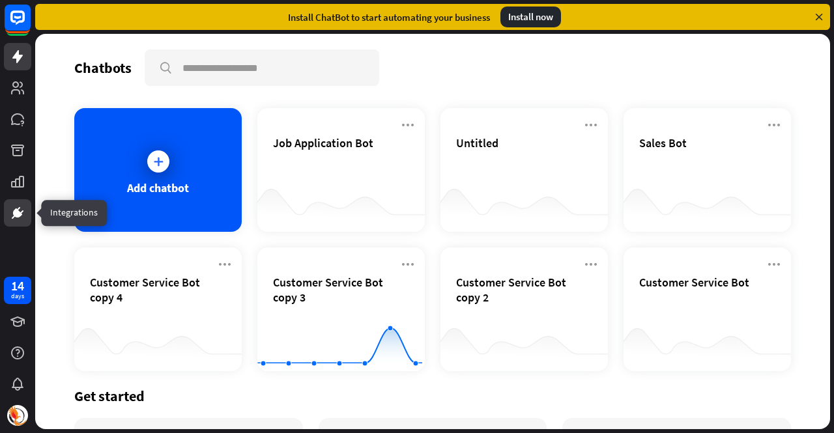
click at [7, 208] on link at bounding box center [17, 212] width 27 height 27
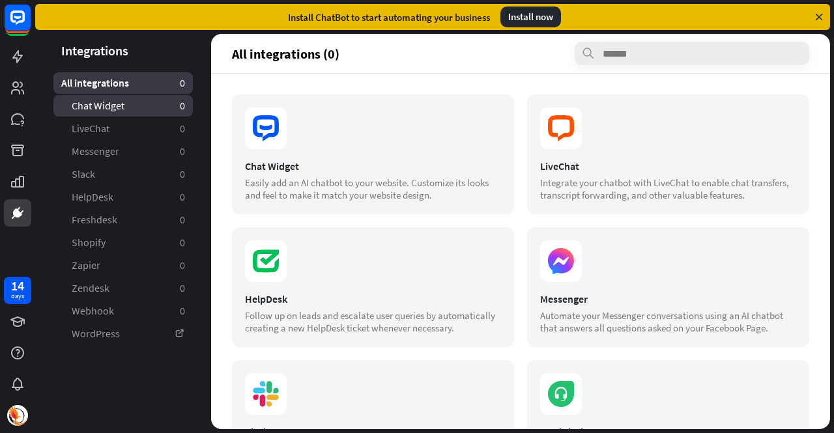
click at [104, 108] on span "Chat Widget" at bounding box center [98, 106] width 53 height 14
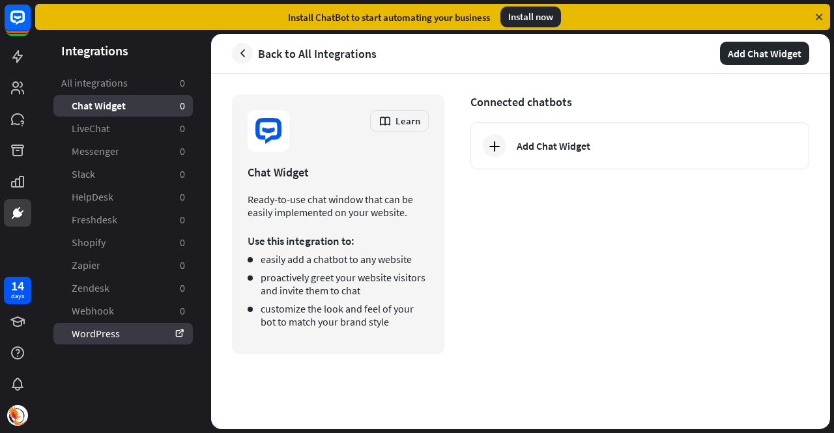
click at [95, 335] on link "WordPress" at bounding box center [122, 334] width 139 height 22
click at [98, 106] on span "Chat Widget" at bounding box center [99, 106] width 54 height 14
click at [239, 51] on icon "button" at bounding box center [243, 54] width 14 height 14
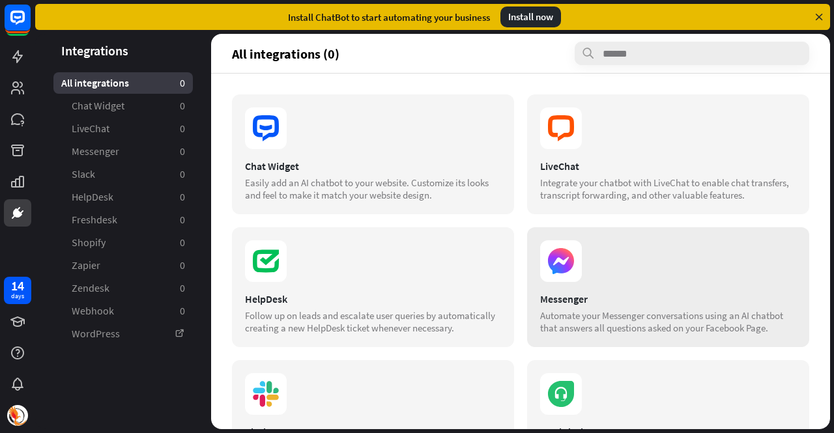
click at [690, 321] on div "Automate your Messenger conversations using an AI chatbot that answers all ques…" at bounding box center [668, 322] width 256 height 25
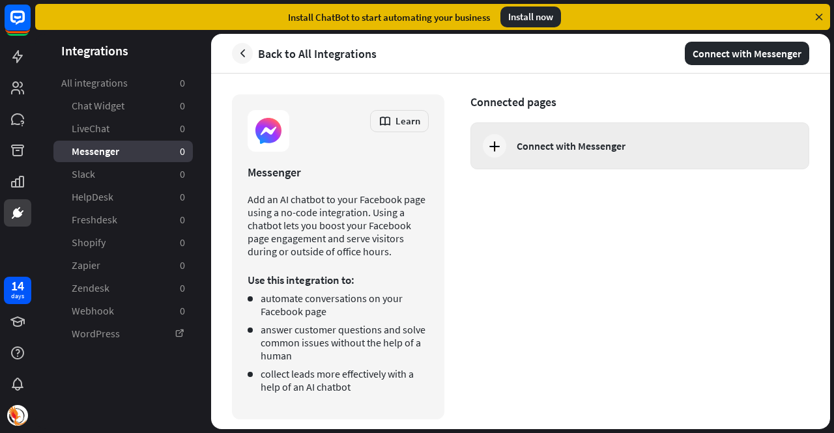
click at [588, 134] on div "Connect with Messenger" at bounding box center [640, 146] width 339 height 47
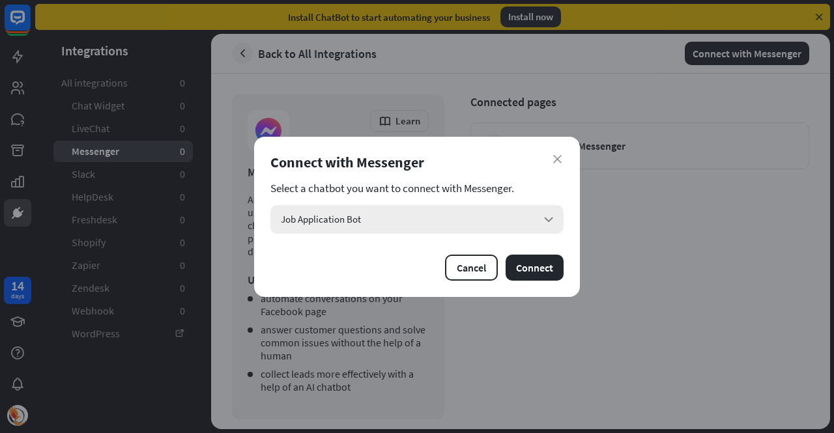
click at [433, 223] on div "Job Application Bot arrow_down" at bounding box center [416, 219] width 293 height 29
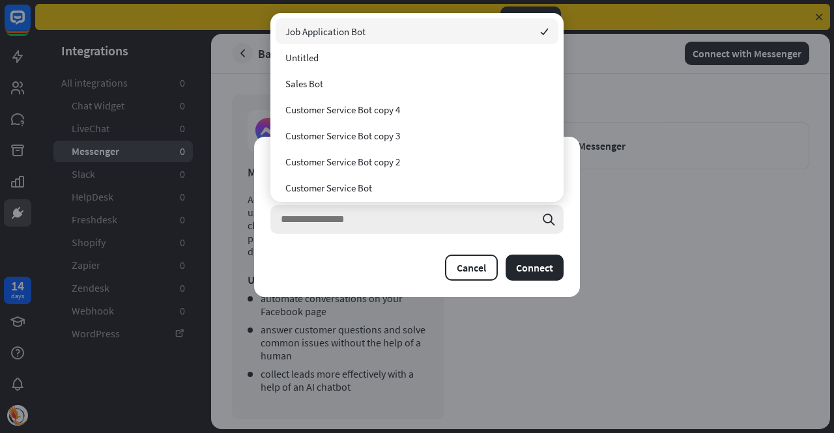
click at [433, 223] on input "search" at bounding box center [408, 219] width 254 height 29
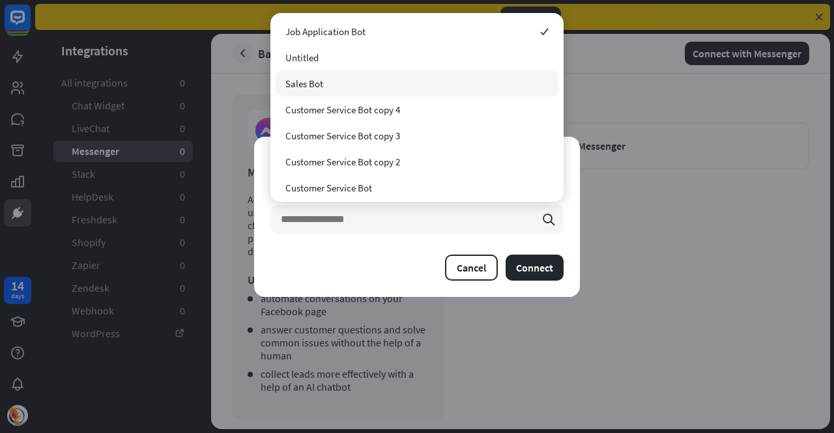
click at [383, 81] on div "Sales Bot" at bounding box center [417, 83] width 283 height 26
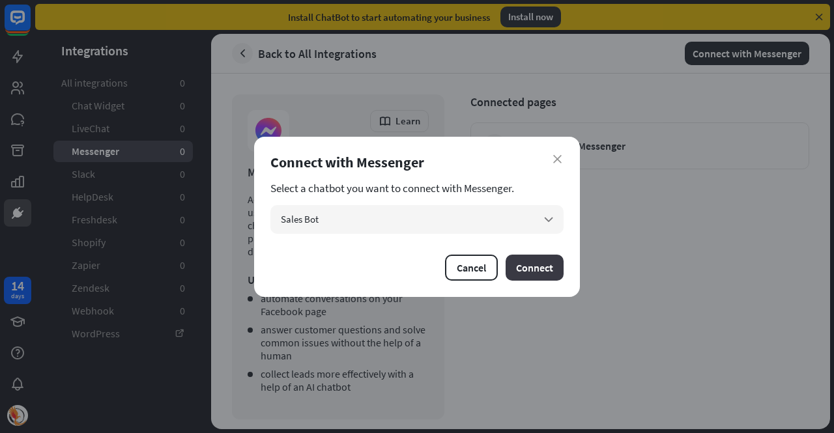
click at [533, 268] on button "Connect" at bounding box center [535, 268] width 58 height 26
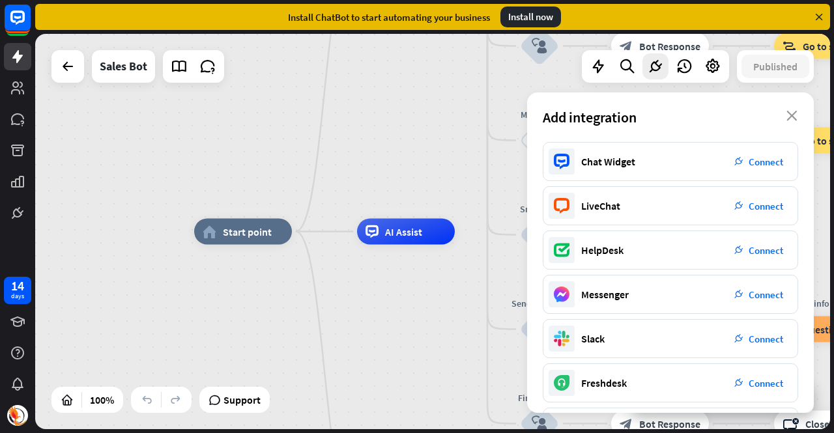
click at [387, 119] on div "home_2 Start point Welcome message block_bot_response Bot Response Main menu bl…" at bounding box center [432, 232] width 795 height 396
click at [62, 79] on div at bounding box center [68, 66] width 26 height 26
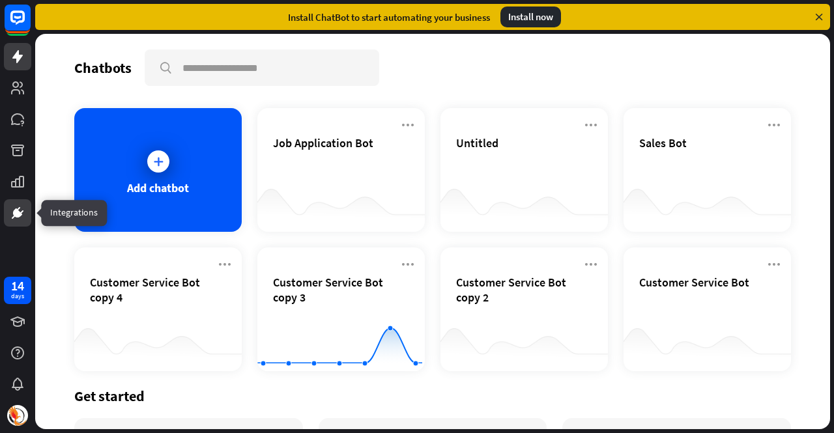
click at [18, 212] on icon at bounding box center [18, 213] width 8 height 8
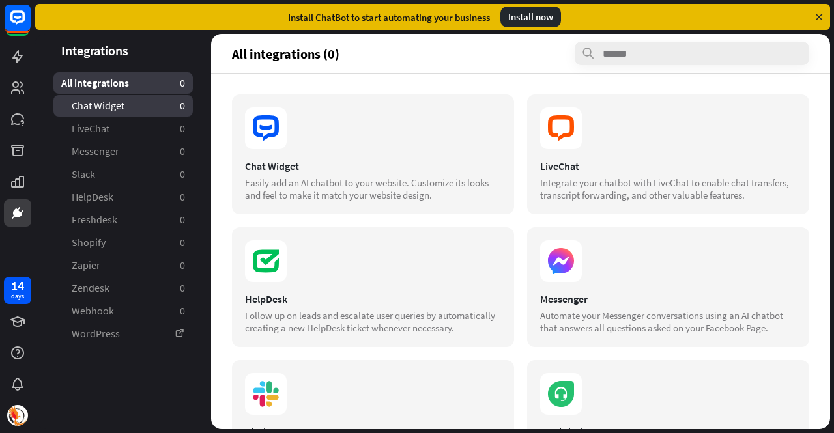
click at [116, 112] on span "Chat Widget" at bounding box center [98, 106] width 53 height 14
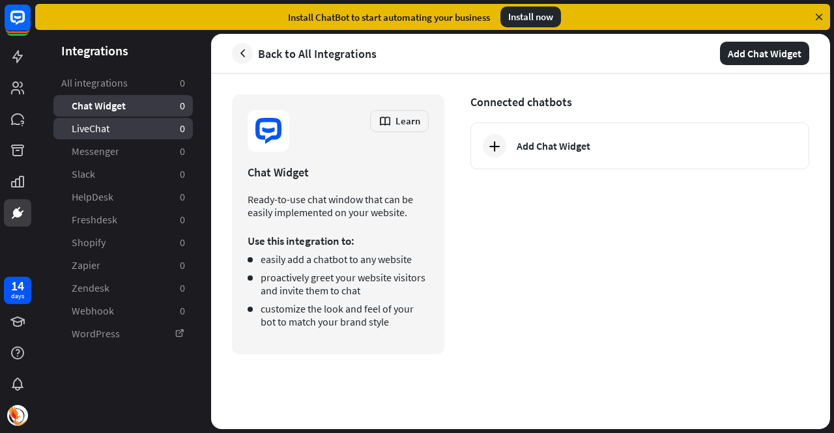
click at [106, 129] on span "LiveChat" at bounding box center [91, 129] width 38 height 14
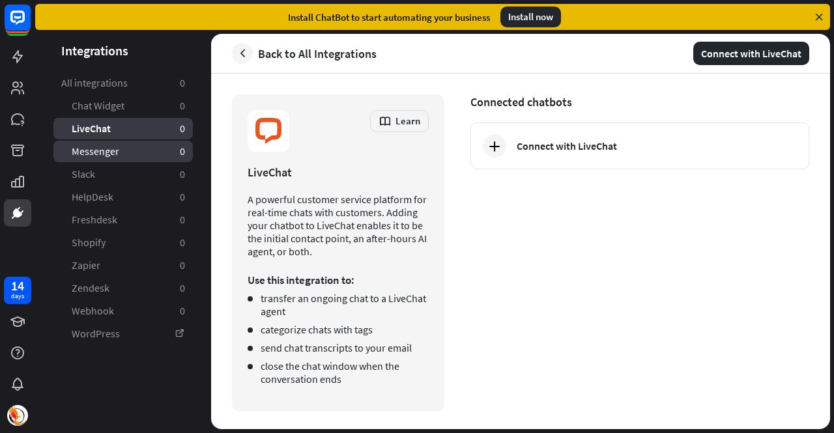
click at [103, 157] on span "Messenger" at bounding box center [96, 152] width 48 height 14
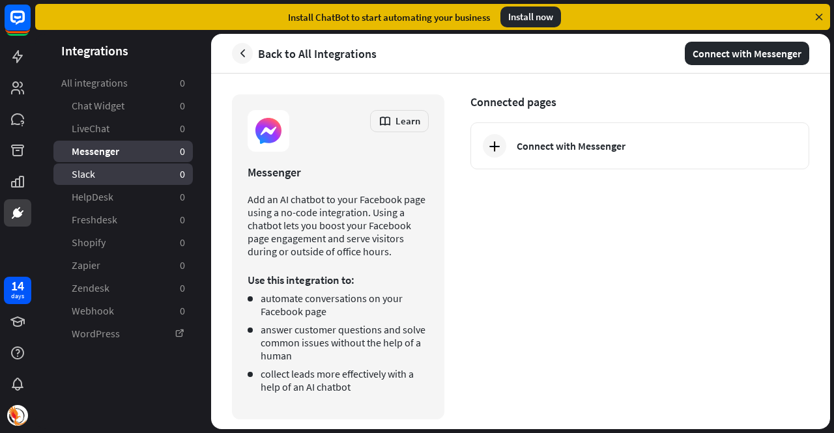
click at [90, 177] on span "Slack" at bounding box center [83, 174] width 23 height 14
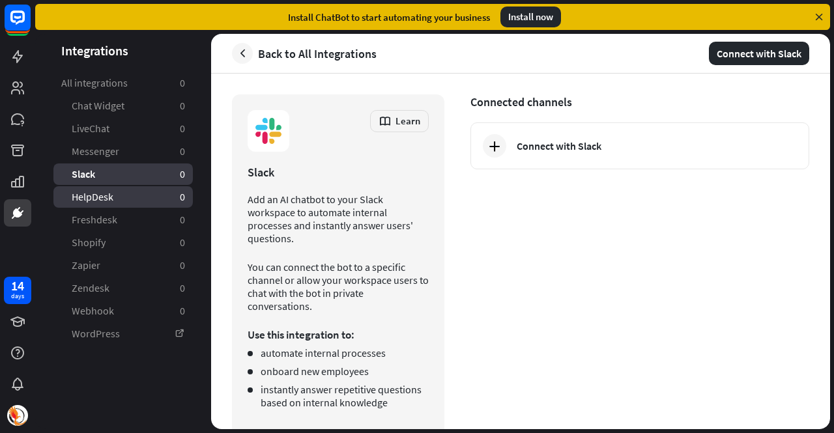
click at [91, 189] on link "HelpDesk 0" at bounding box center [122, 197] width 139 height 22
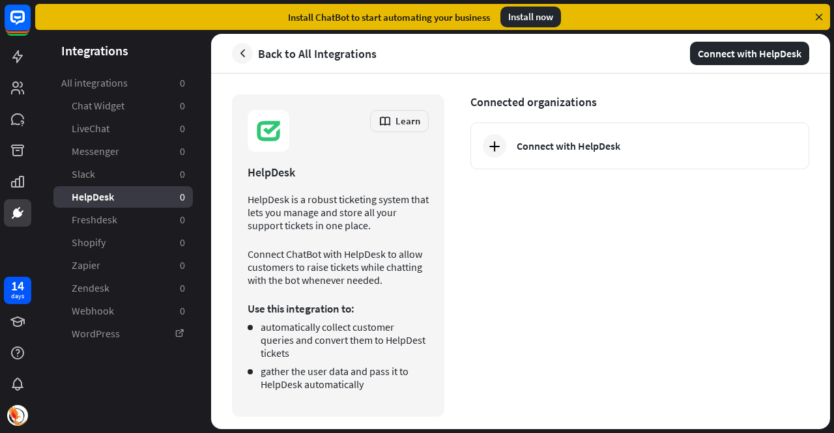
click at [94, 209] on ul "Chat Widget 0 LiveChat 0 Messenger 0 Slack 0 HelpDesk 0 Freshdesk 0 Shopify 0 Z…" at bounding box center [122, 220] width 139 height 250
click at [94, 216] on span "Freshdesk" at bounding box center [95, 220] width 46 height 14
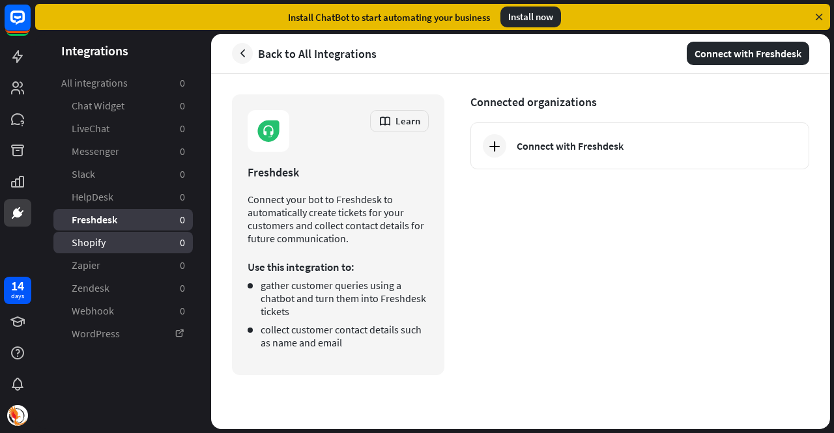
click at [100, 243] on span "Shopify" at bounding box center [89, 243] width 34 height 14
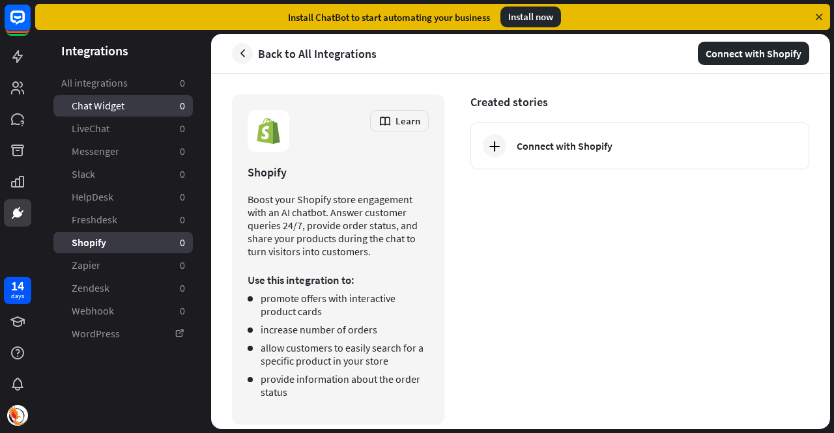
click at [119, 111] on span "Chat Widget" at bounding box center [98, 106] width 53 height 14
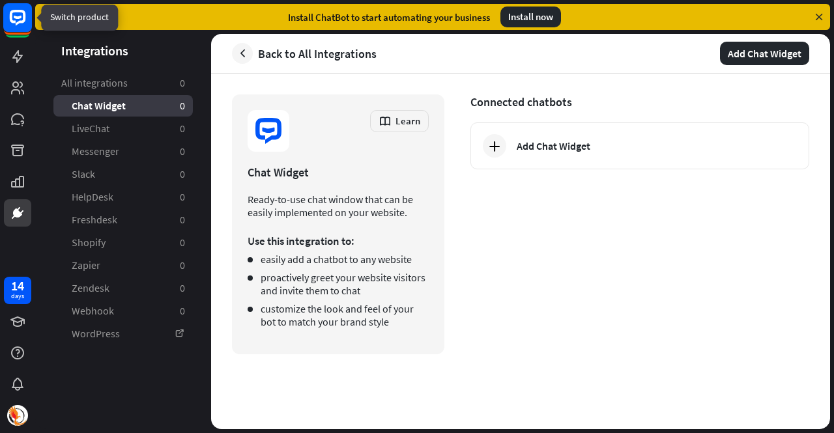
click at [15, 21] on icon at bounding box center [18, 18] width 16 height 16
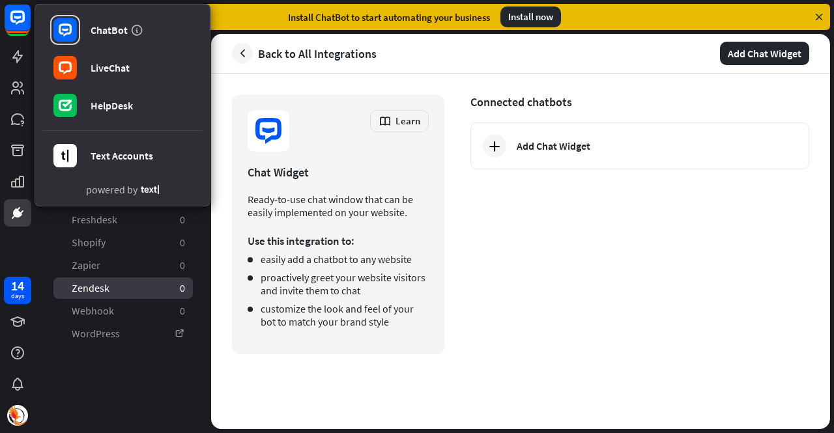
click at [121, 289] on link "Zendesk 0" at bounding box center [122, 289] width 139 height 22
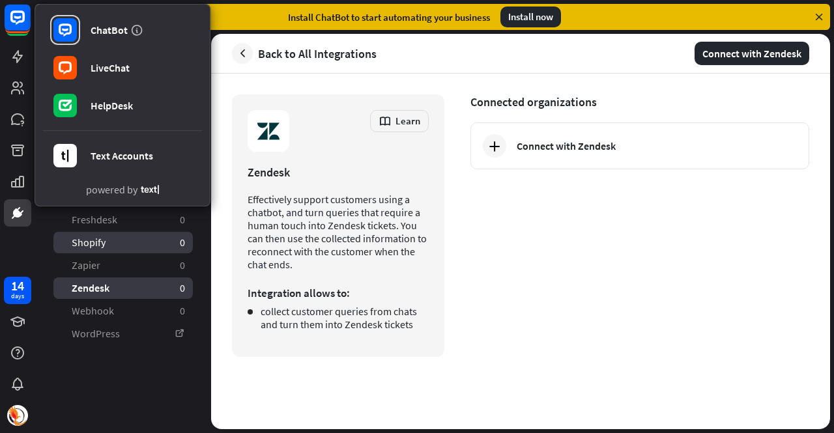
click at [117, 238] on link "Shopify 0" at bounding box center [122, 243] width 139 height 22
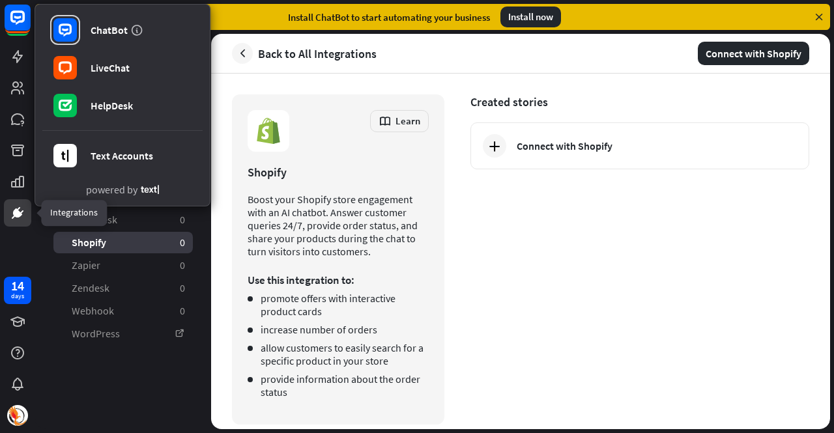
click at [20, 210] on icon at bounding box center [18, 213] width 16 height 16
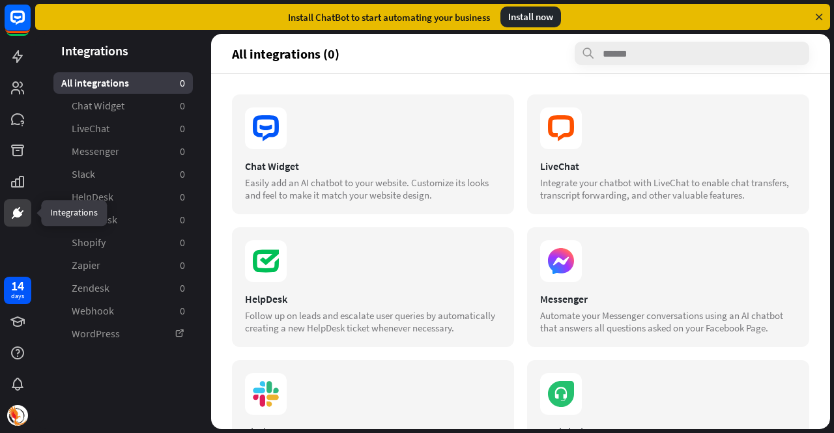
click at [18, 208] on icon at bounding box center [18, 213] width 16 height 16
click at [813, 14] on div "Install ChatBot to start automating your business Install now" at bounding box center [432, 17] width 795 height 26
click at [819, 15] on icon at bounding box center [819, 17] width 12 height 12
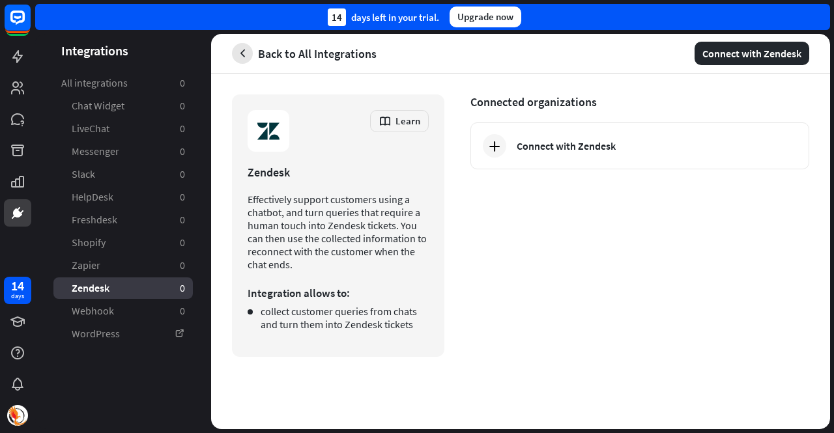
click at [241, 55] on icon "button" at bounding box center [243, 54] width 14 height 14
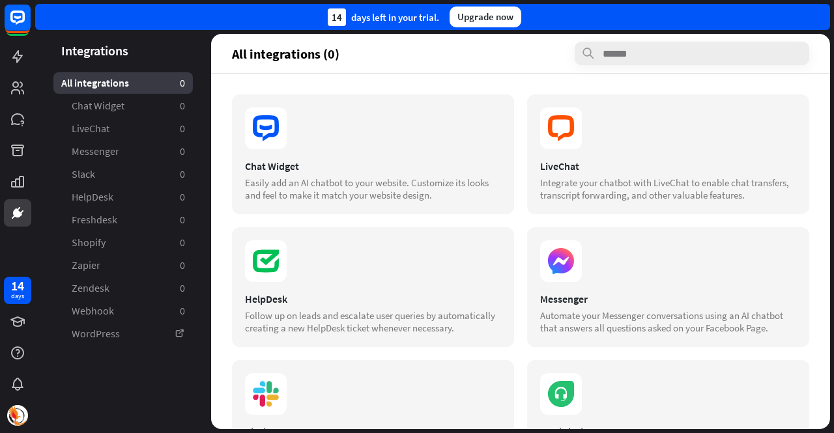
click at [129, 87] on div "All integrations 0" at bounding box center [122, 83] width 139 height 22
click at [111, 106] on span "Chat Widget" at bounding box center [98, 106] width 53 height 14
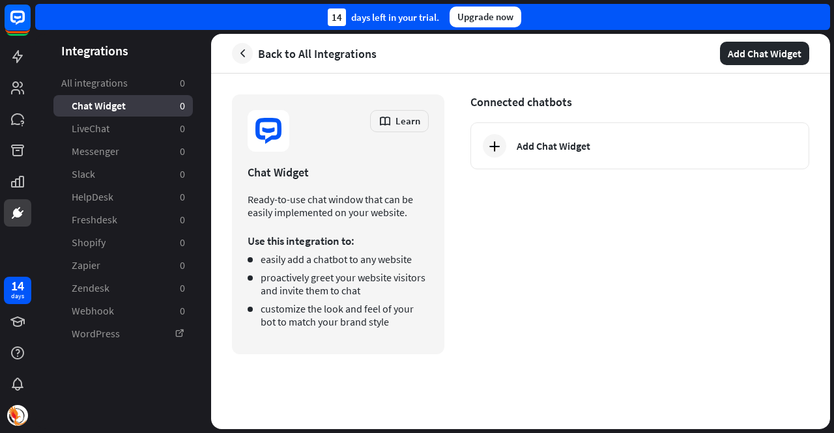
click at [280, 51] on span "Back to All Integrations" at bounding box center [317, 53] width 119 height 15
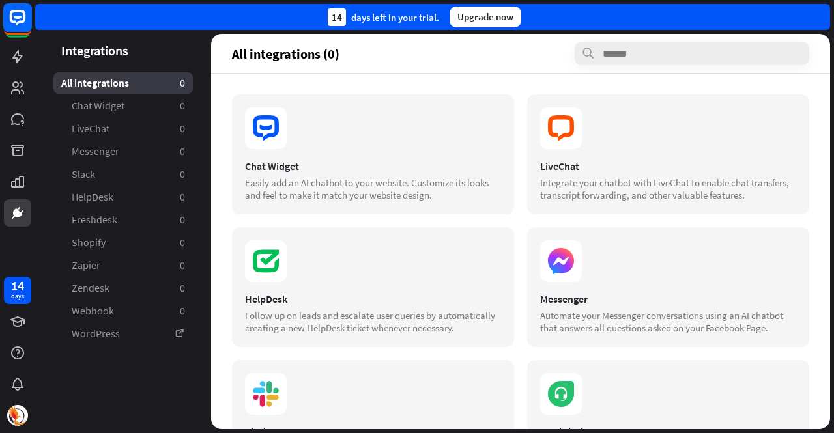
click at [16, 24] on icon at bounding box center [18, 18] width 16 height 16
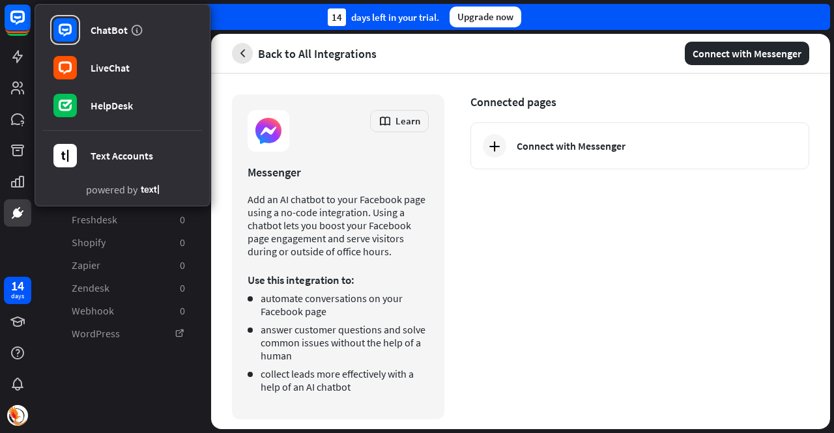
click at [245, 57] on icon "button" at bounding box center [243, 54] width 14 height 14
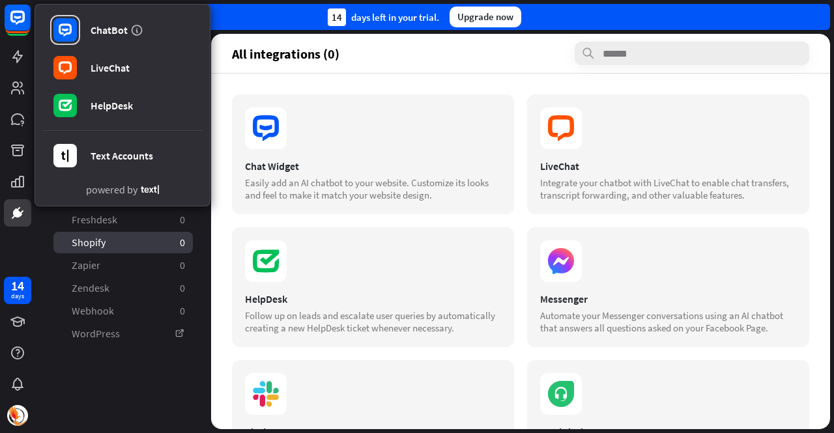
click at [138, 234] on link "Shopify 0" at bounding box center [122, 243] width 139 height 22
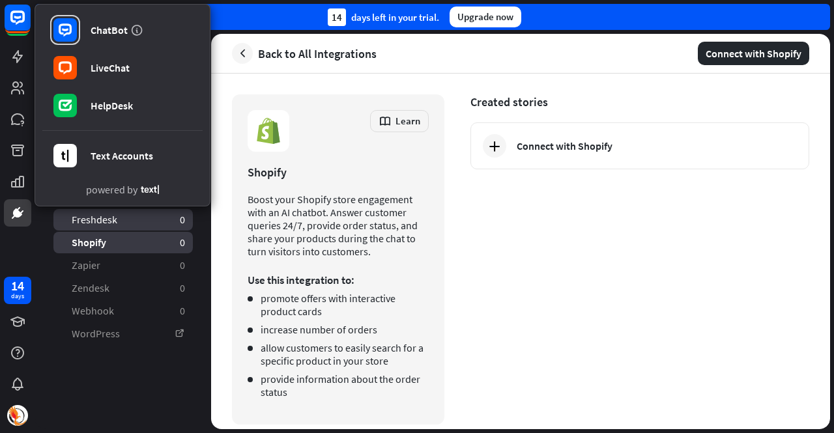
click at [130, 221] on link "Freshdesk 0" at bounding box center [122, 220] width 139 height 22
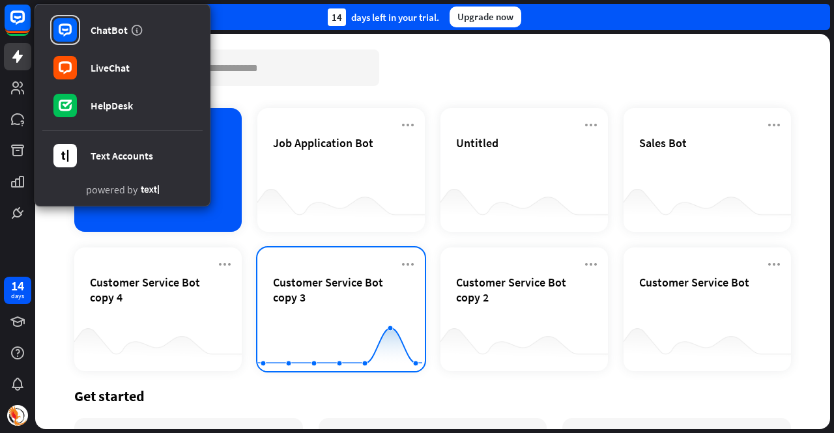
click at [412, 300] on rect at bounding box center [339, 338] width 165 height 81
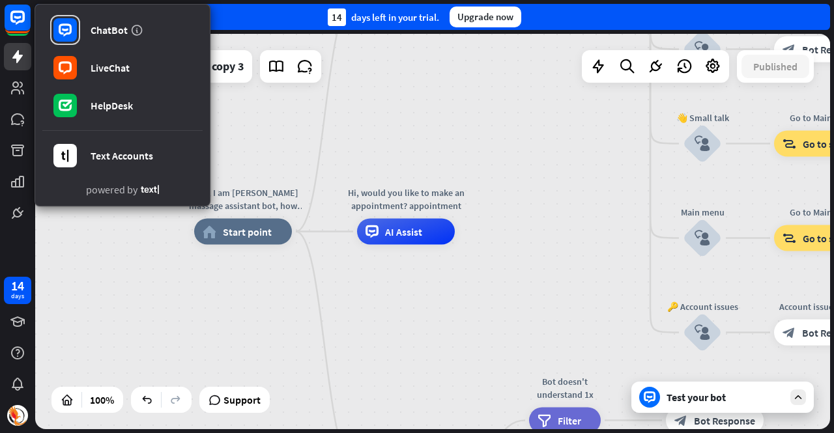
click at [154, 191] on icon at bounding box center [150, 189] width 18 height 9
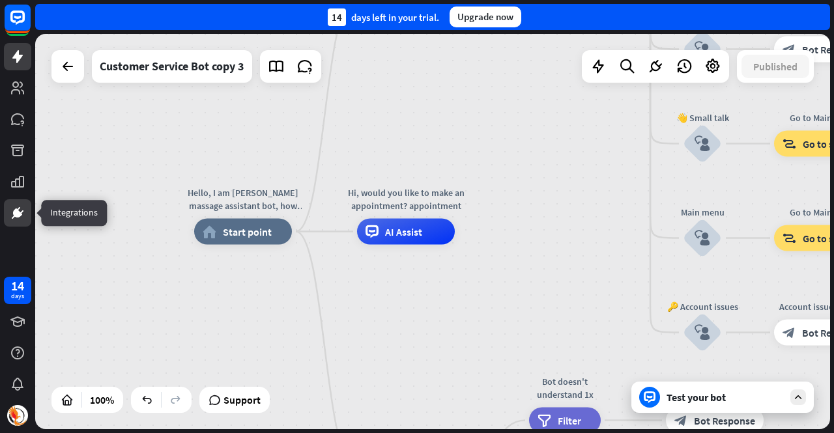
click at [15, 214] on icon at bounding box center [18, 213] width 8 height 8
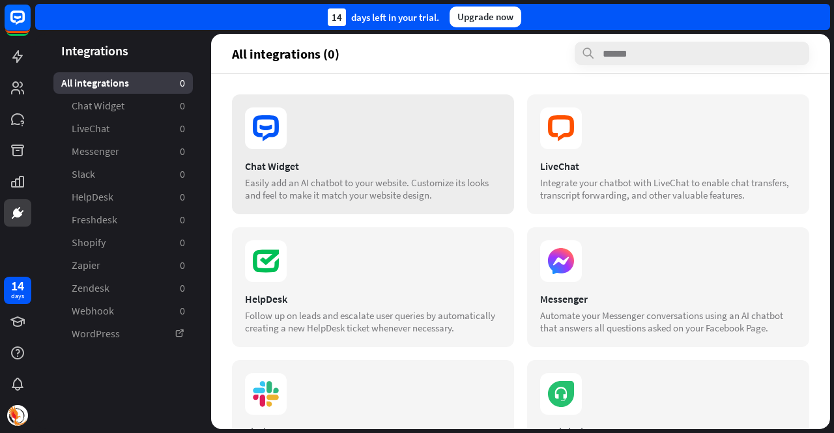
click at [267, 136] on icon at bounding box center [266, 128] width 26 height 26
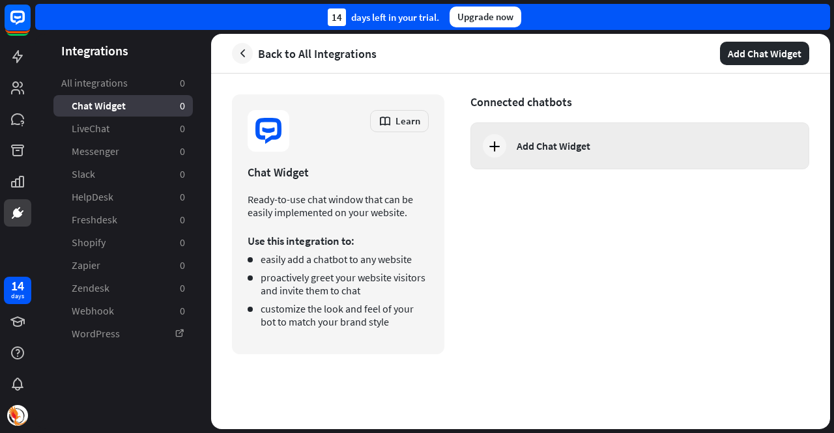
click at [545, 152] on div "Add Chat Widget" at bounding box center [554, 145] width 74 height 13
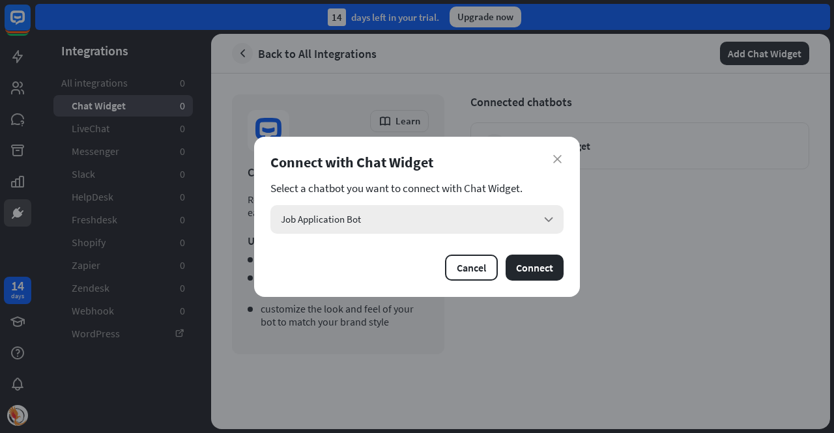
click at [375, 216] on div "Job Application Bot arrow_down" at bounding box center [416, 219] width 293 height 29
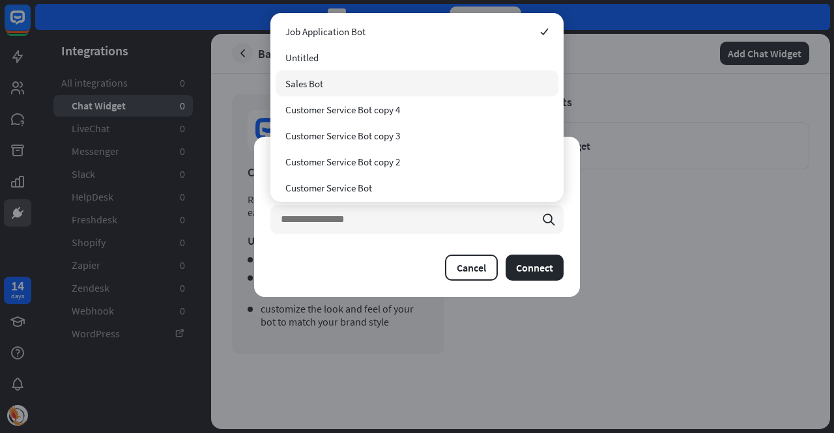
click at [343, 80] on div "Sales Bot" at bounding box center [417, 83] width 283 height 26
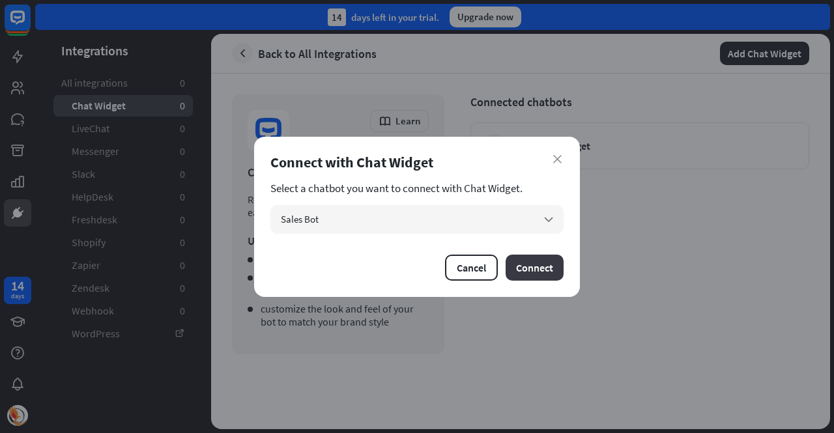
click at [532, 272] on button "Connect" at bounding box center [535, 268] width 58 height 26
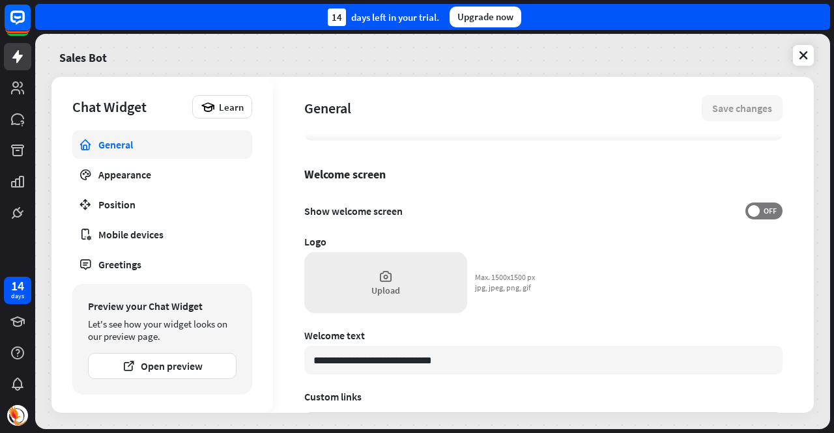
scroll to position [65, 0]
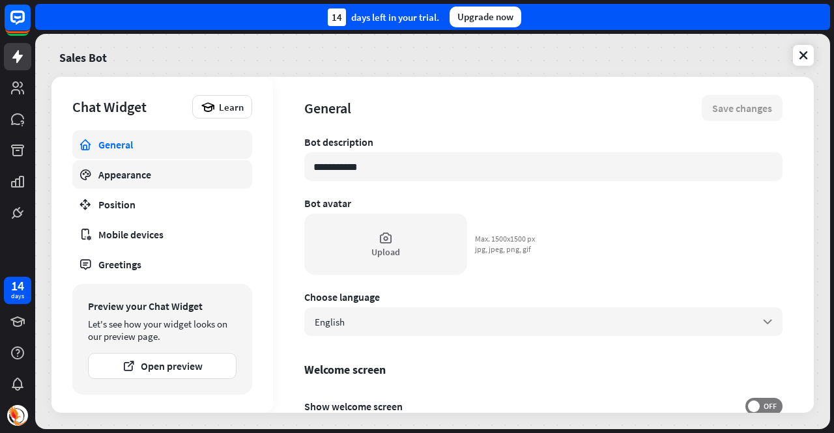
click at [135, 178] on div "Appearance" at bounding box center [162, 174] width 128 height 13
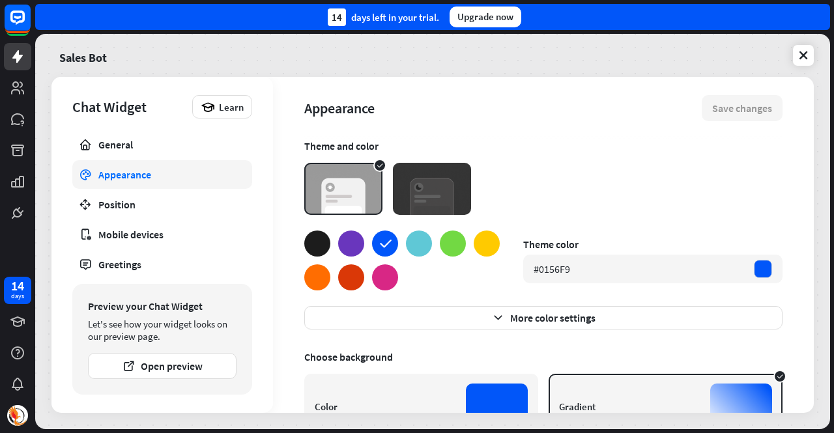
click at [387, 276] on div at bounding box center [385, 278] width 26 height 26
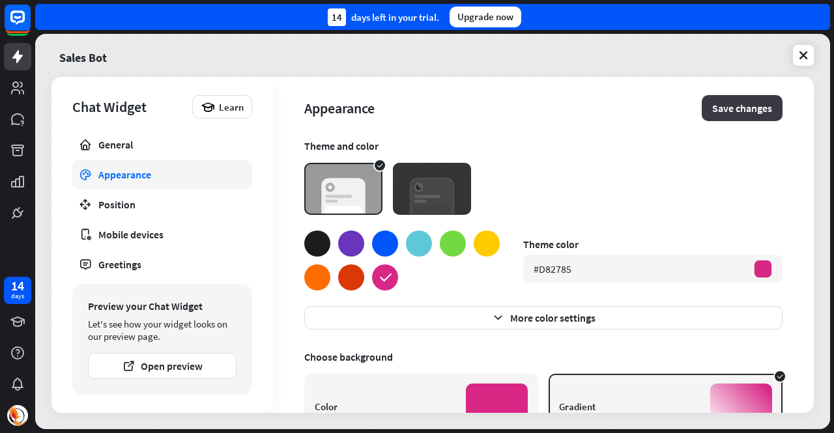
click at [723, 108] on button "Save changes" at bounding box center [742, 108] width 81 height 26
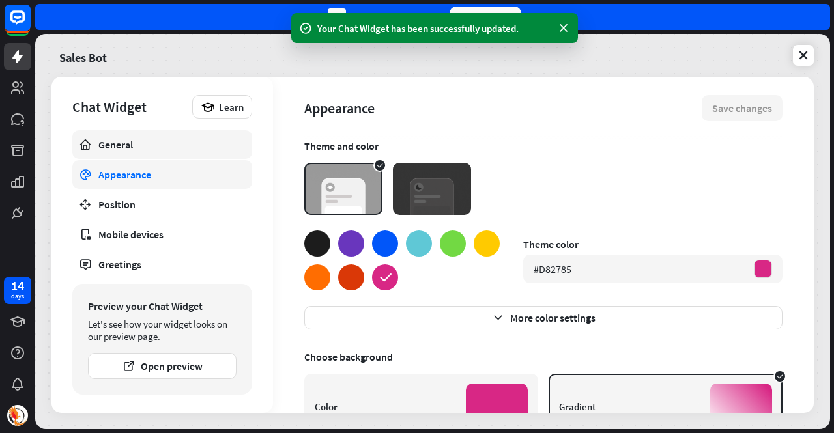
click at [148, 140] on div "General" at bounding box center [162, 144] width 128 height 13
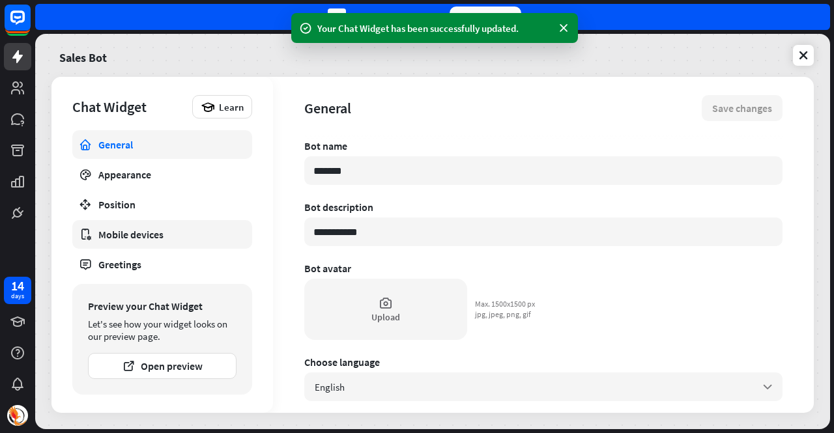
click at [136, 235] on div "Mobile devices" at bounding box center [162, 234] width 128 height 13
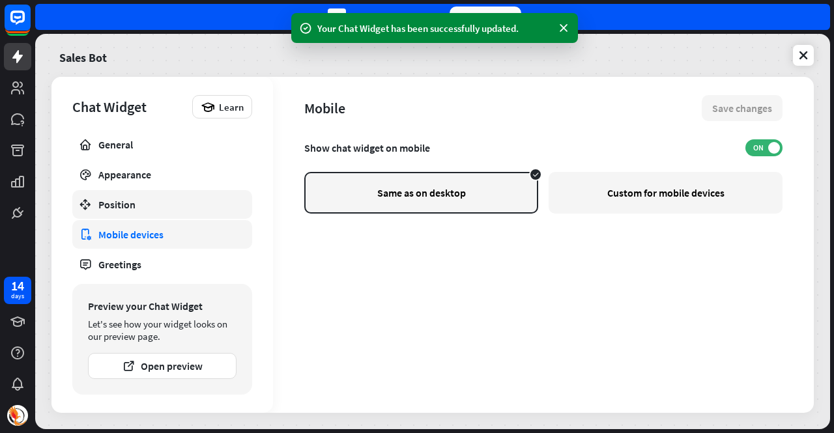
click at [125, 204] on div "Position" at bounding box center [162, 204] width 128 height 13
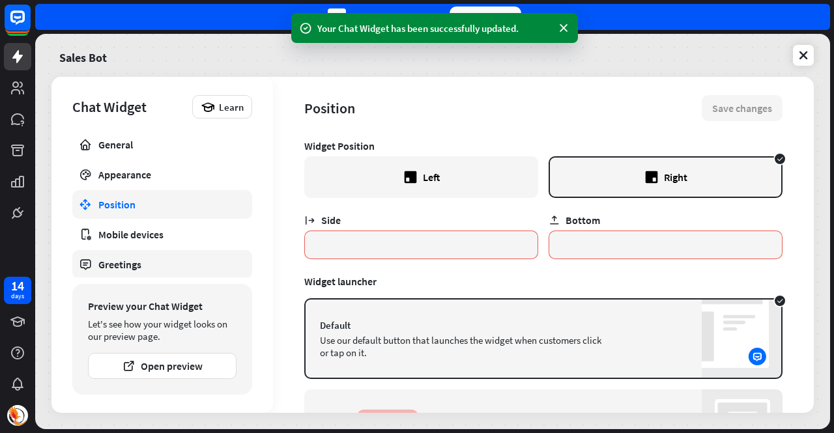
click at [136, 267] on div "Greetings" at bounding box center [162, 264] width 128 height 13
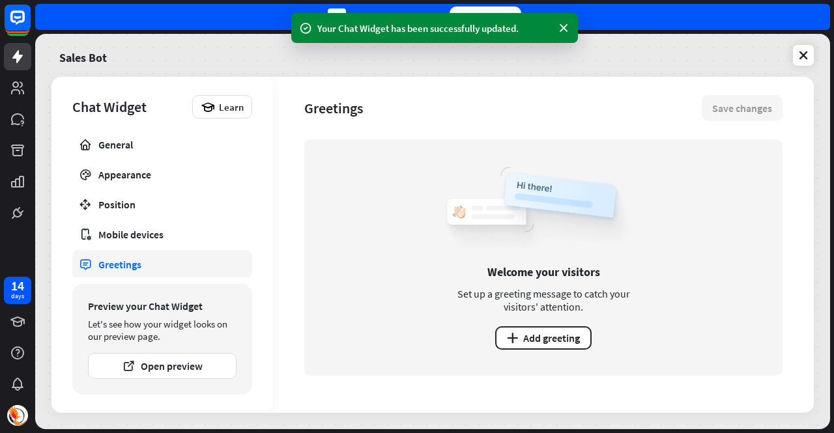
scroll to position [30, 0]
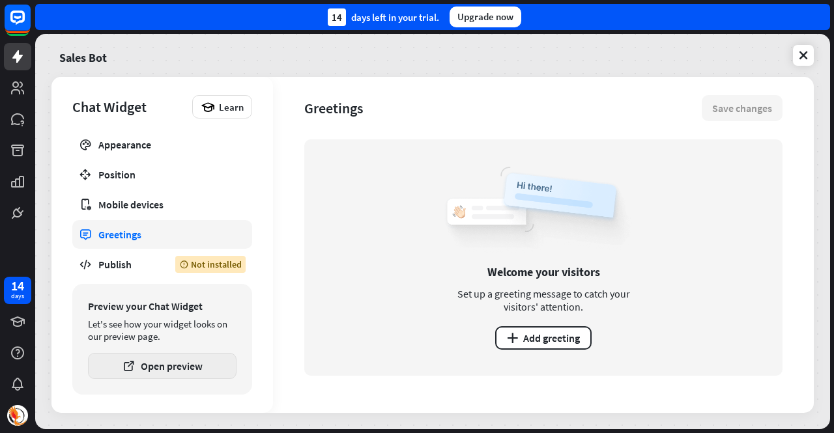
click at [162, 368] on button "Open preview" at bounding box center [162, 366] width 149 height 26
type textarea "*"
